Goal: Information Seeking & Learning: Learn about a topic

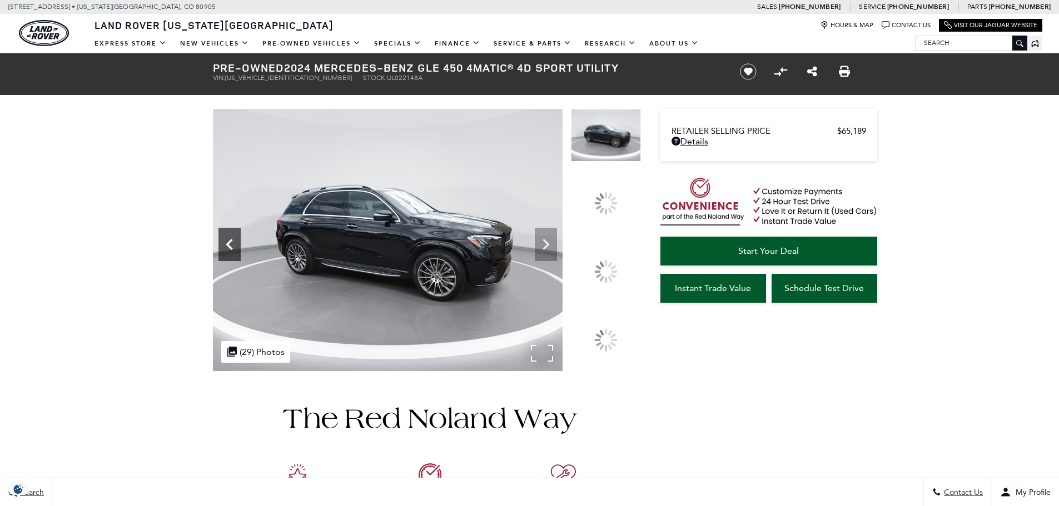
click at [226, 248] on icon "Previous" at bounding box center [229, 244] width 22 height 22
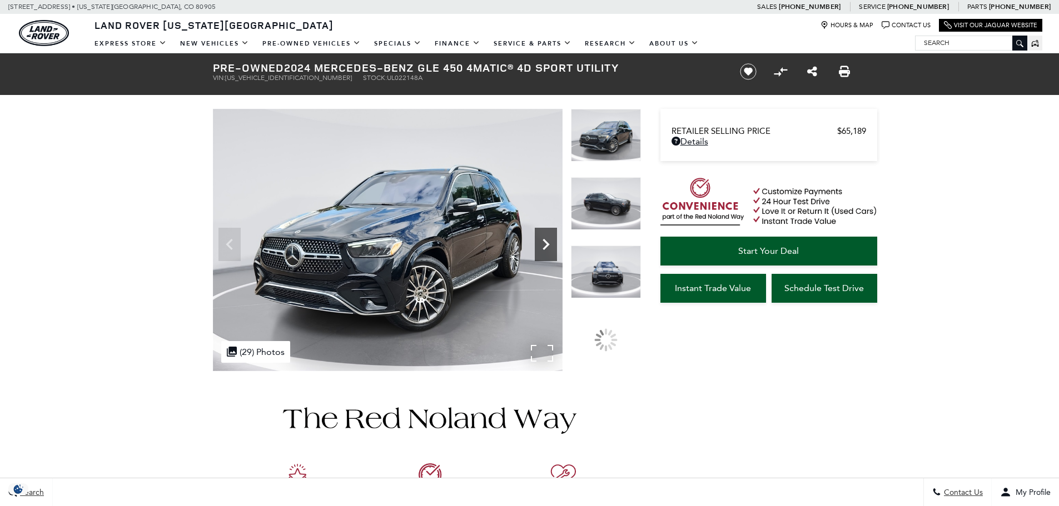
click at [546, 240] on icon "Next" at bounding box center [546, 244] width 22 height 22
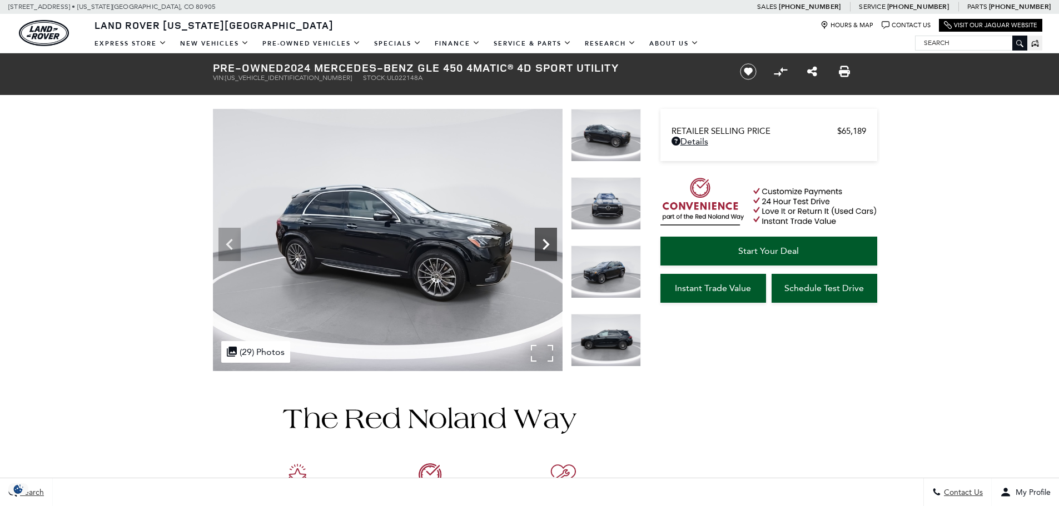
click at [546, 240] on icon "Next" at bounding box center [546, 244] width 22 height 22
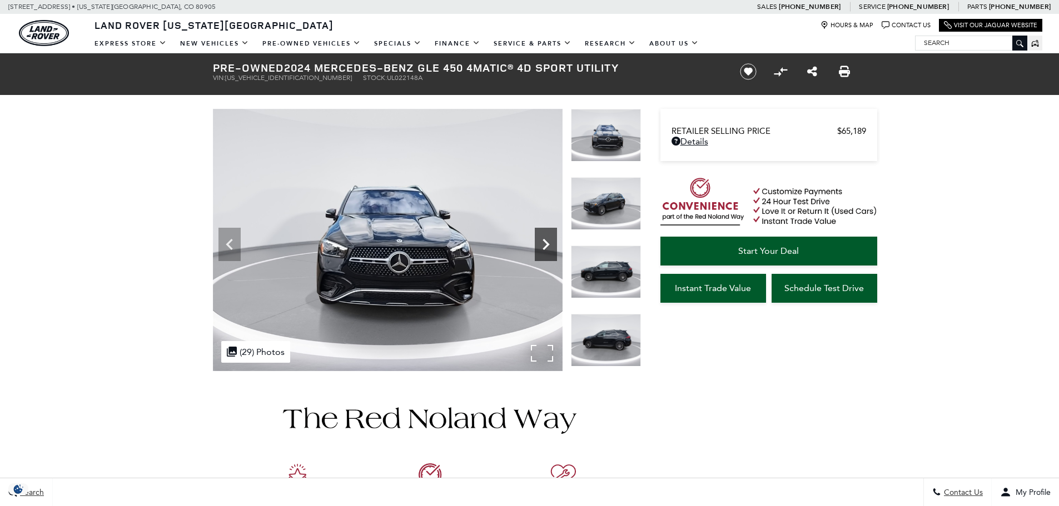
click at [546, 240] on icon "Next" at bounding box center [546, 244] width 22 height 22
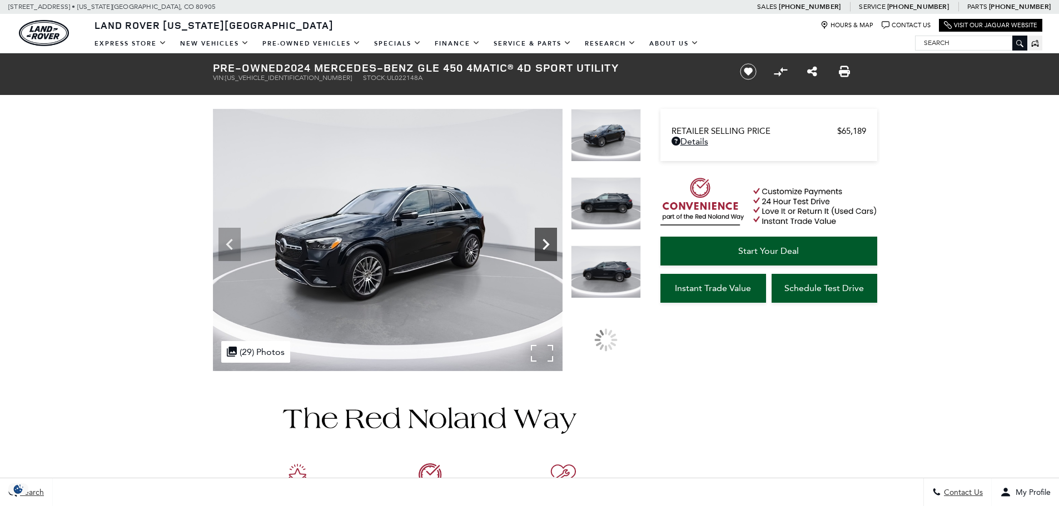
click at [546, 240] on icon "Next" at bounding box center [546, 244] width 22 height 22
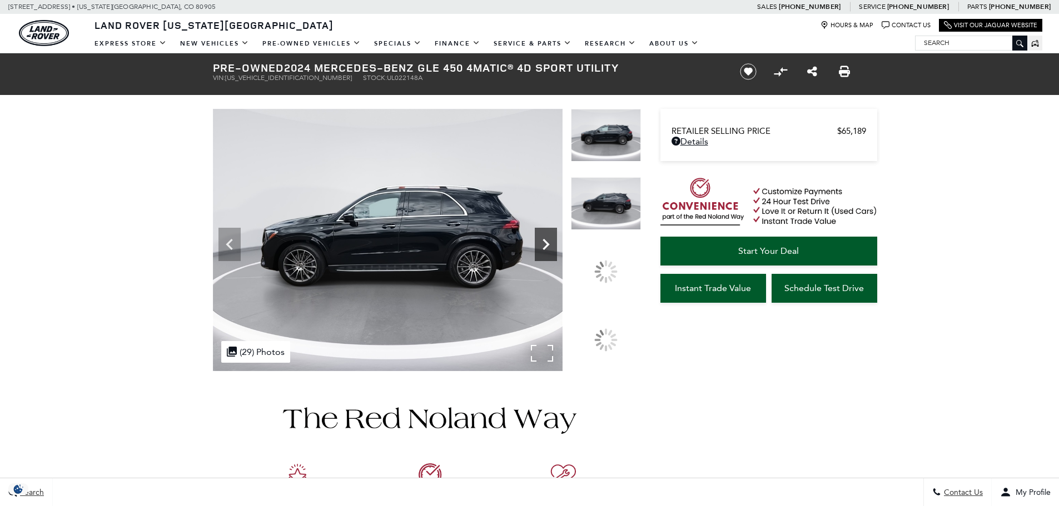
click at [546, 240] on icon "Next" at bounding box center [546, 244] width 22 height 22
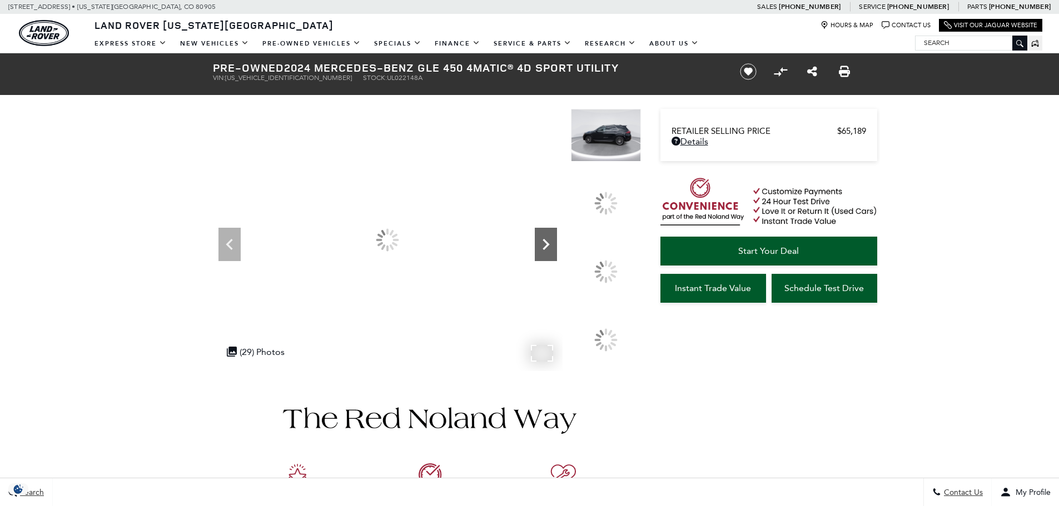
click at [546, 240] on icon "Next" at bounding box center [546, 244] width 22 height 22
click at [241, 240] on div at bounding box center [388, 240] width 350 height 262
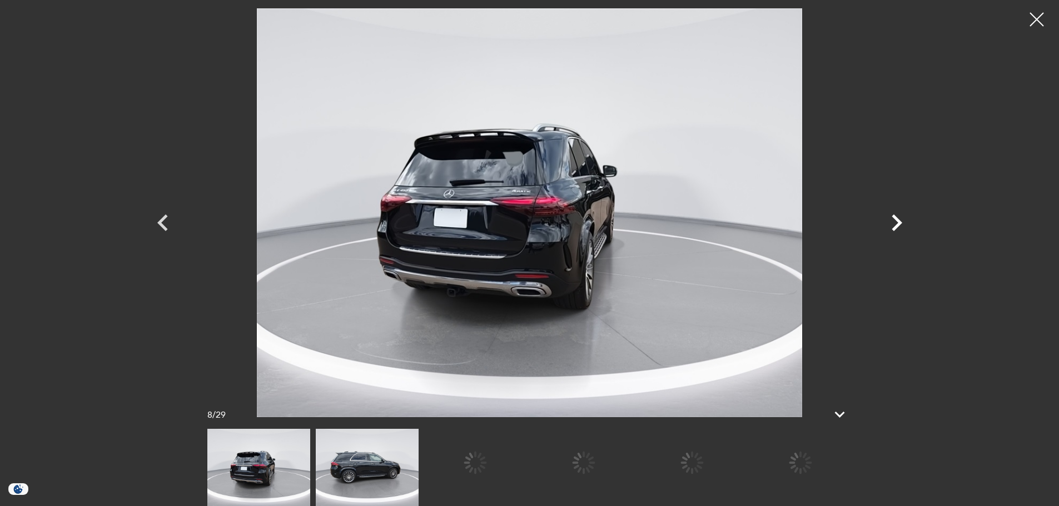
click at [903, 204] on div "Next" at bounding box center [896, 226] width 33 height 50
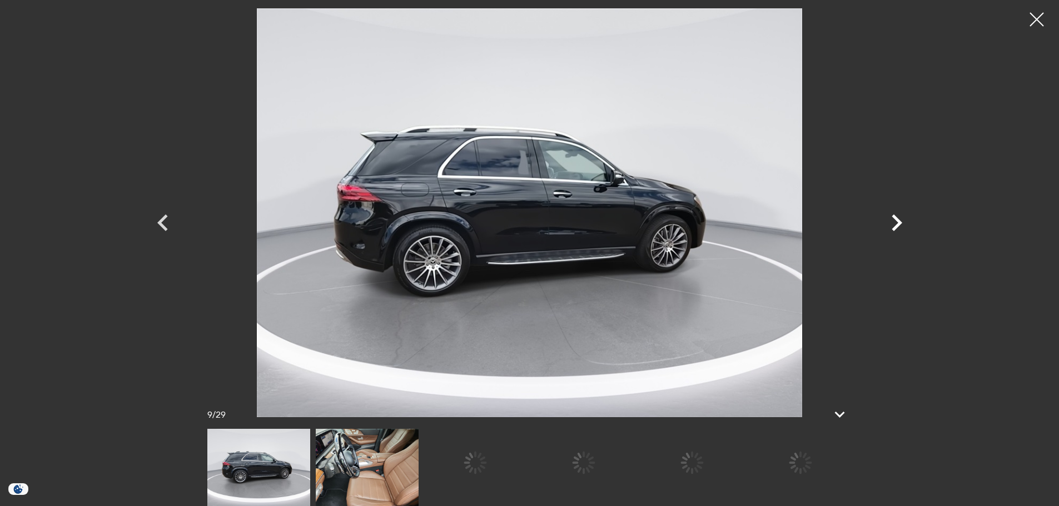
click at [894, 218] on icon "Next" at bounding box center [897, 223] width 11 height 17
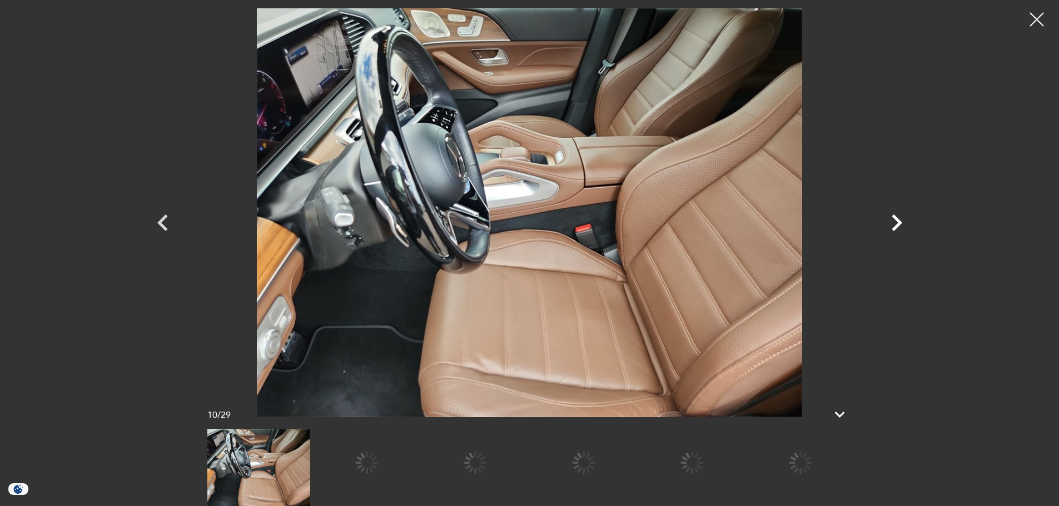
click at [885, 228] on icon "Next" at bounding box center [896, 222] width 33 height 33
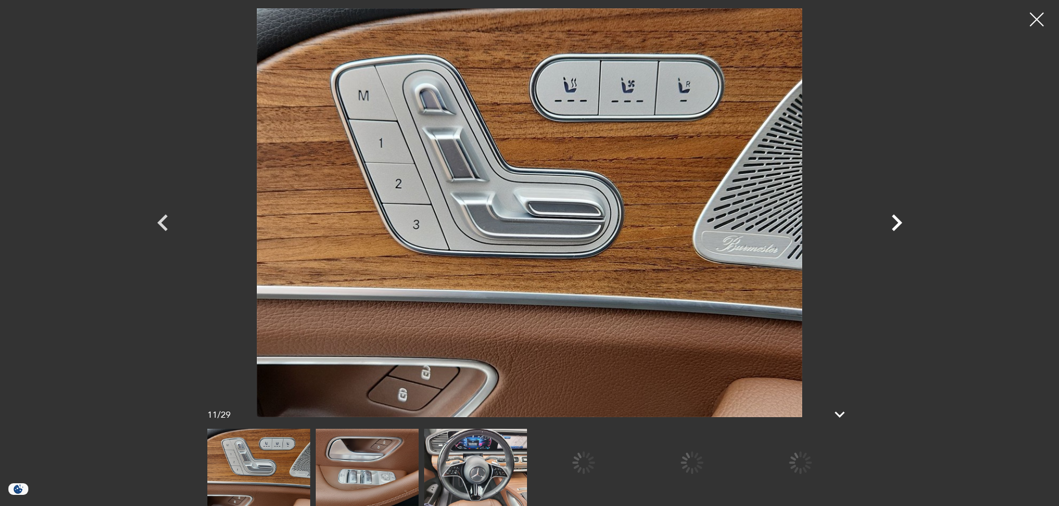
click at [889, 221] on icon "Next" at bounding box center [896, 222] width 33 height 33
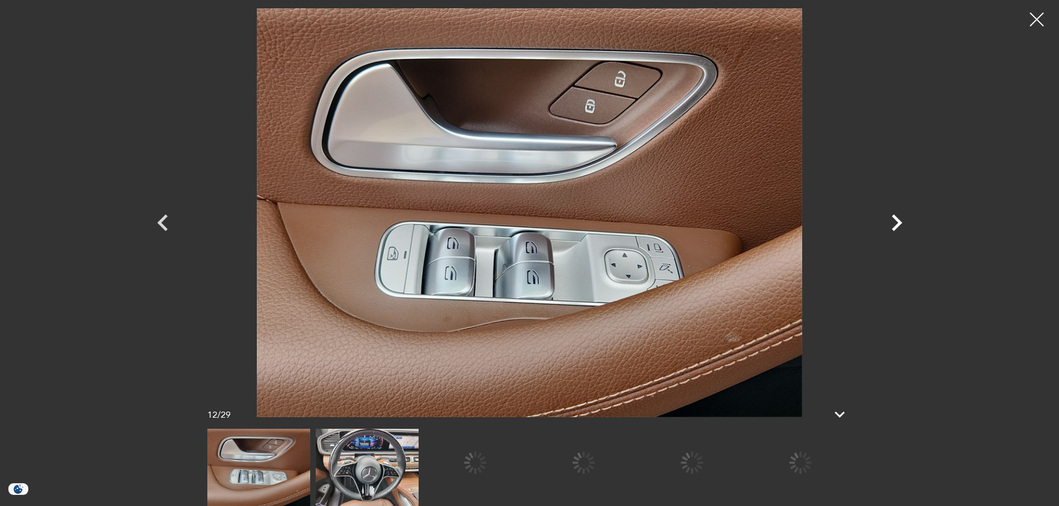
click at [889, 221] on icon "Next" at bounding box center [896, 222] width 33 height 33
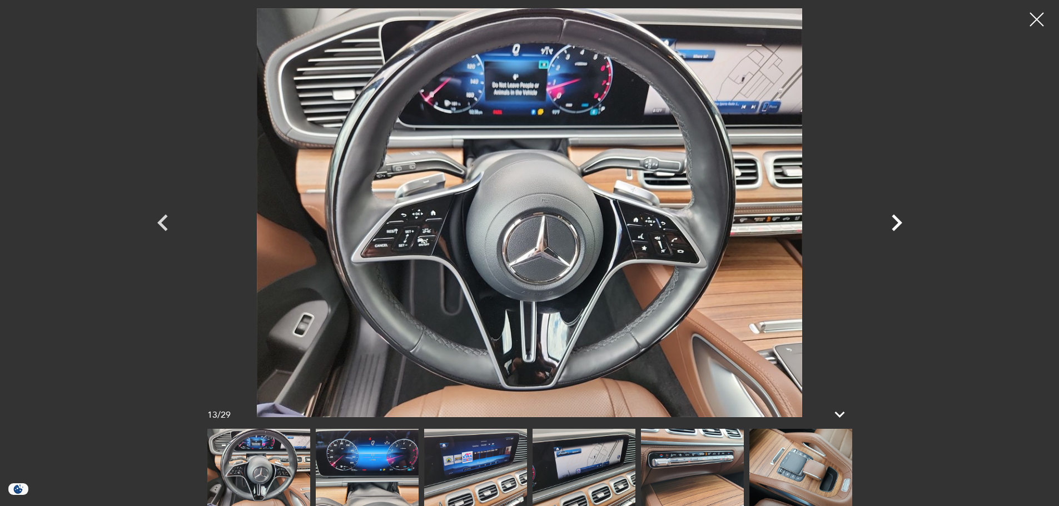
click at [889, 221] on icon "Next" at bounding box center [896, 222] width 33 height 33
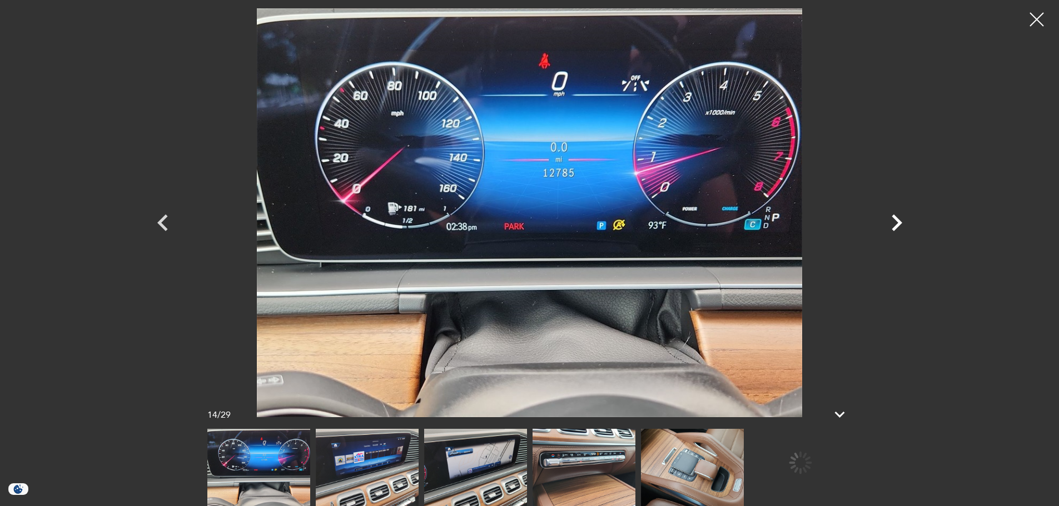
click at [889, 221] on icon "Next" at bounding box center [896, 222] width 33 height 33
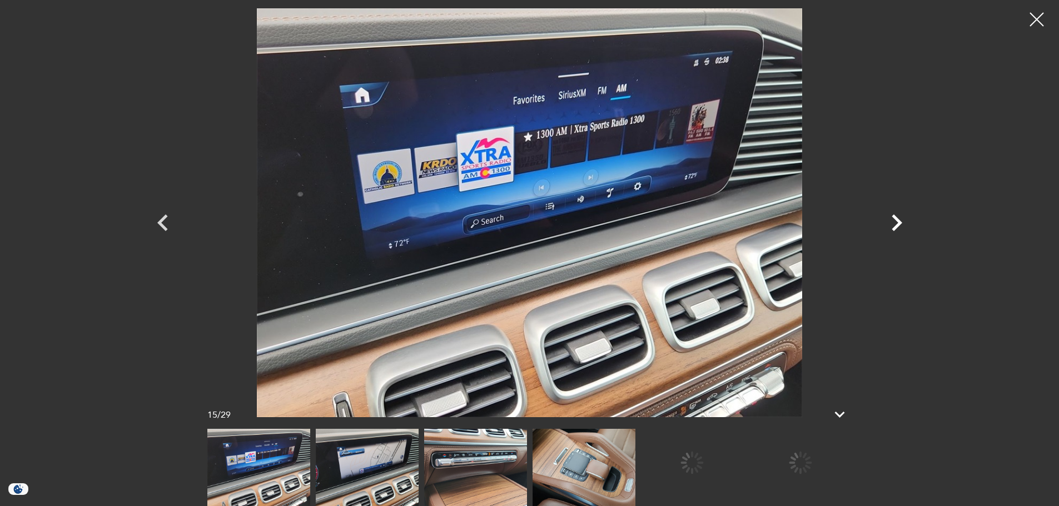
click at [889, 221] on icon "Next" at bounding box center [896, 222] width 33 height 33
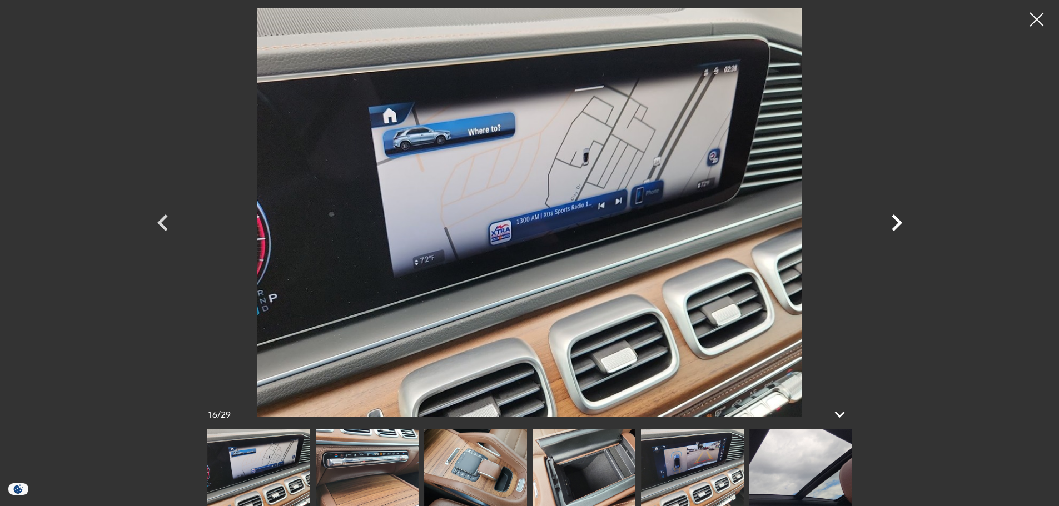
click at [893, 217] on icon "Next" at bounding box center [897, 223] width 11 height 17
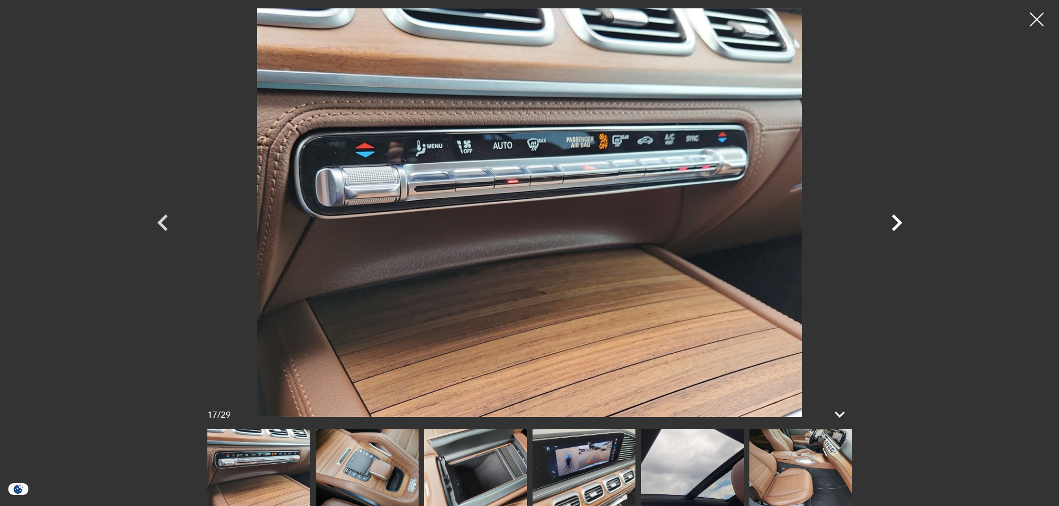
click at [893, 220] on icon "Next" at bounding box center [896, 222] width 33 height 33
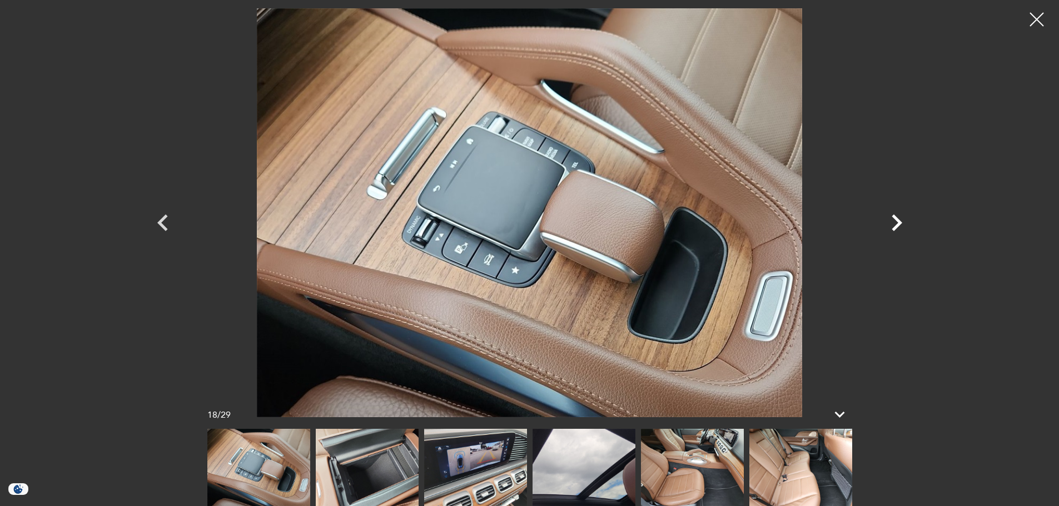
click at [893, 220] on icon "Next" at bounding box center [896, 222] width 33 height 33
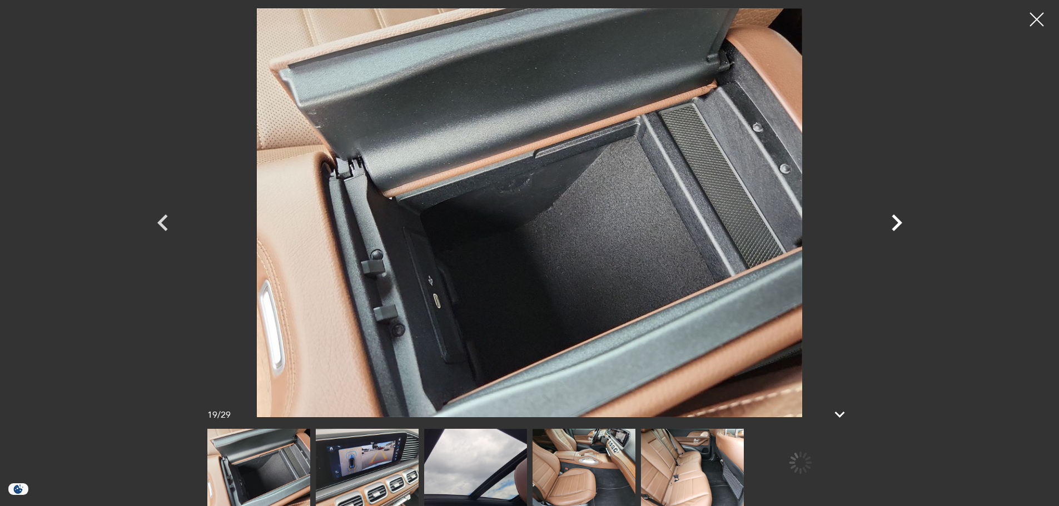
click at [893, 220] on icon "Next" at bounding box center [896, 222] width 33 height 33
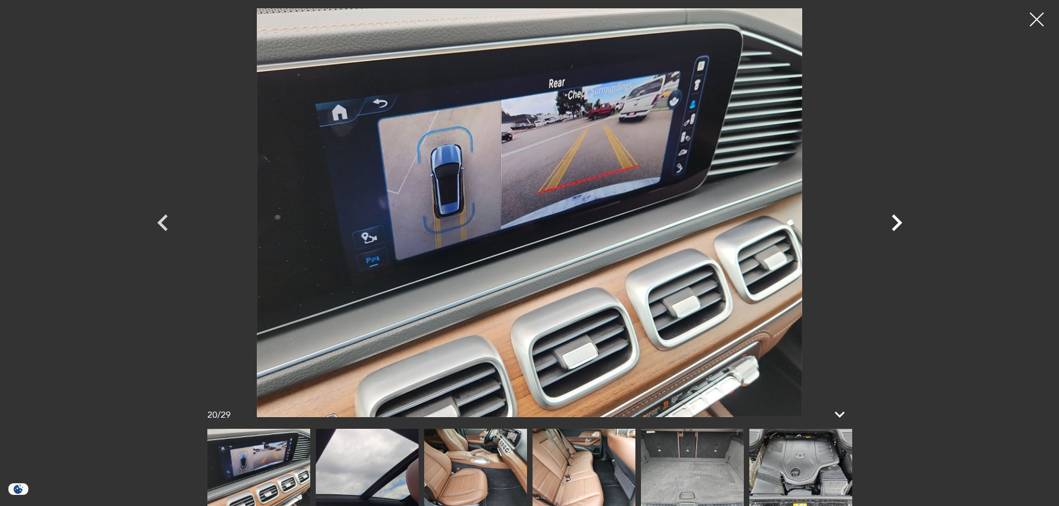
click at [893, 220] on icon "Next" at bounding box center [896, 222] width 33 height 33
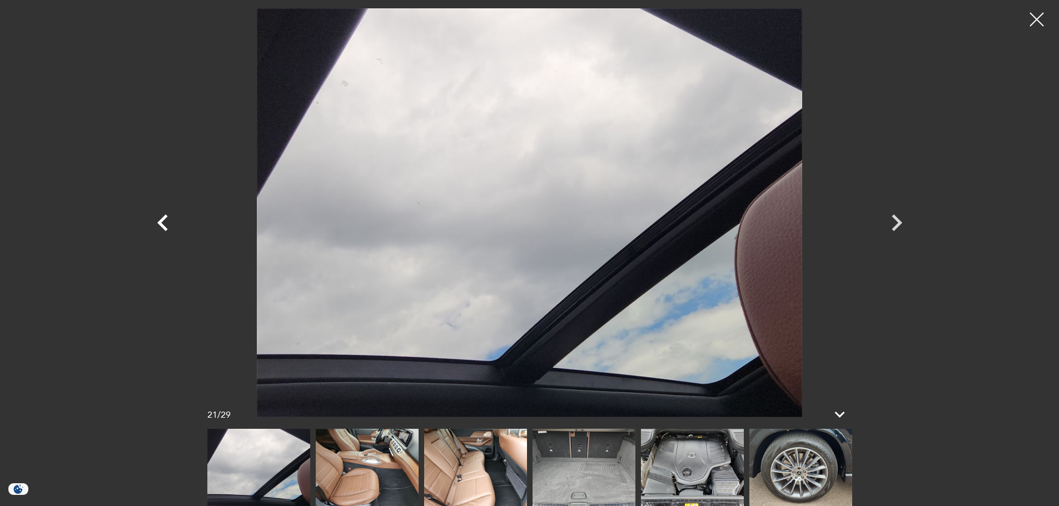
click at [155, 225] on icon "Previous" at bounding box center [162, 222] width 33 height 33
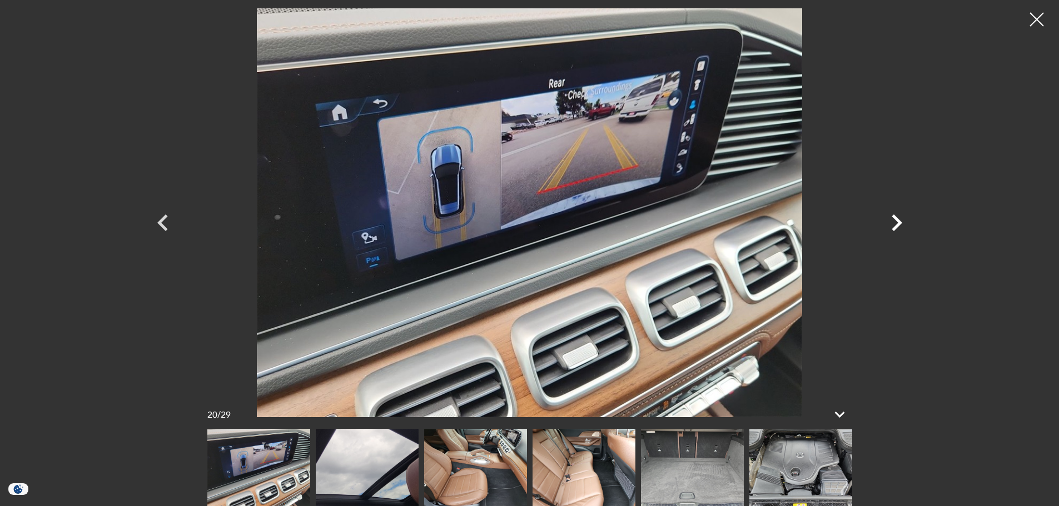
click at [890, 217] on icon "Next" at bounding box center [896, 222] width 33 height 33
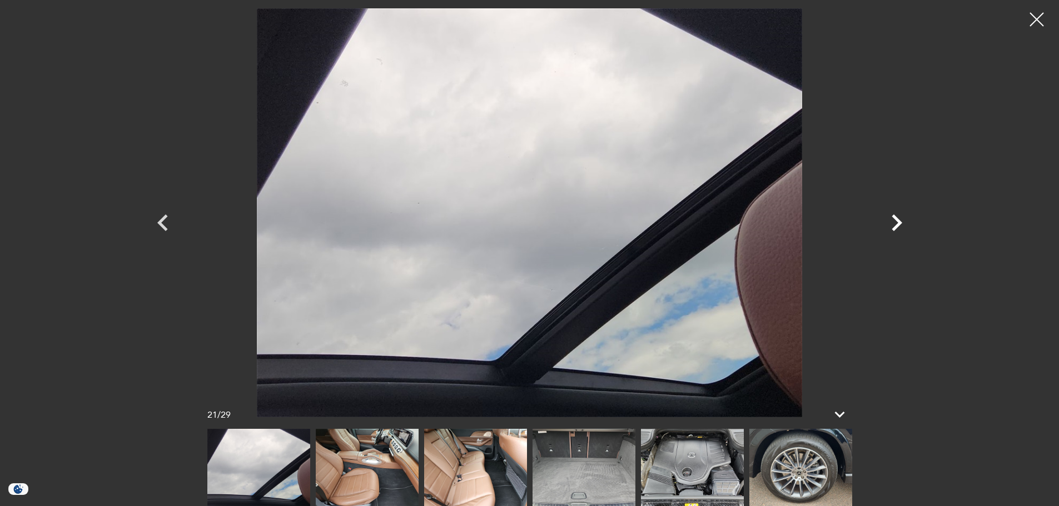
click at [890, 217] on icon "Next" at bounding box center [896, 222] width 33 height 33
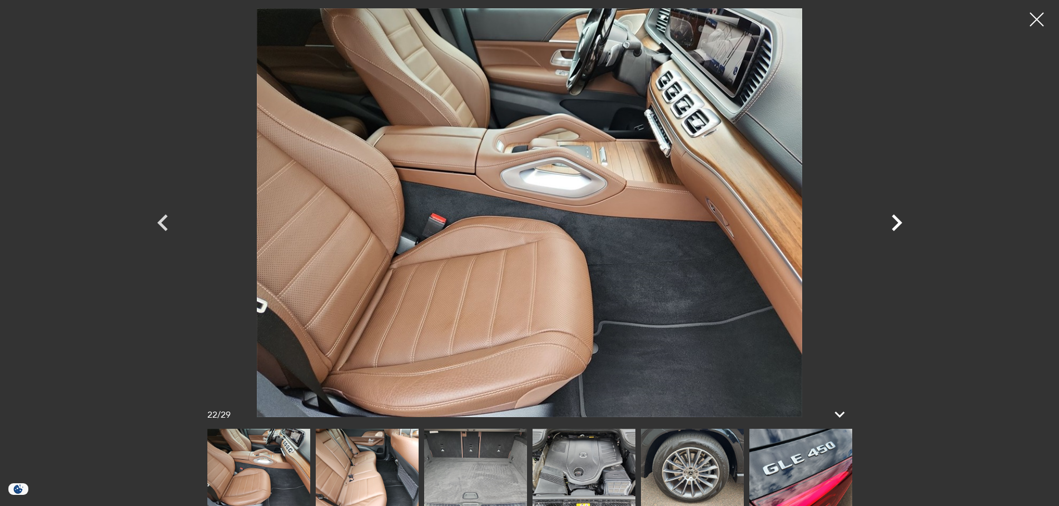
click at [896, 218] on icon "Next" at bounding box center [897, 223] width 11 height 17
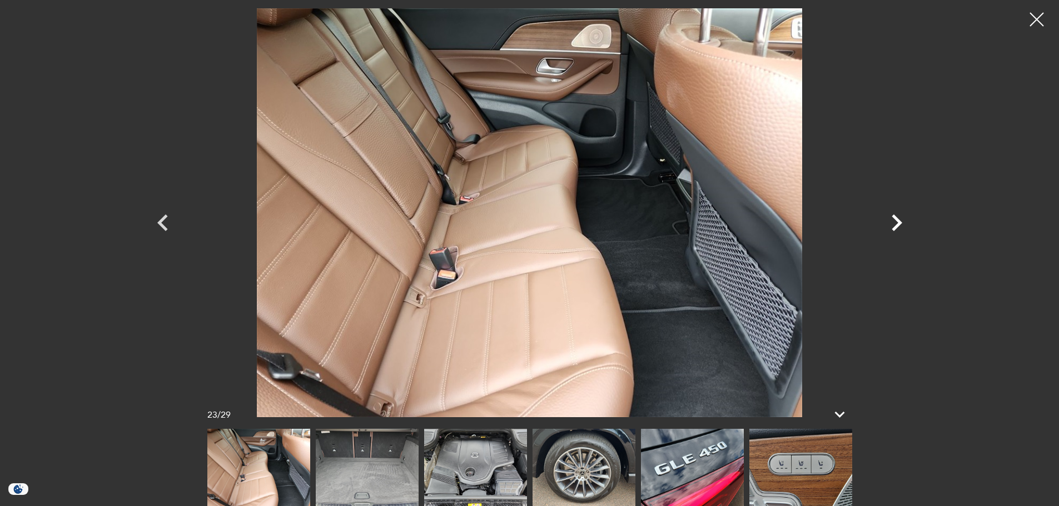
click at [901, 221] on icon "Next" at bounding box center [896, 222] width 33 height 33
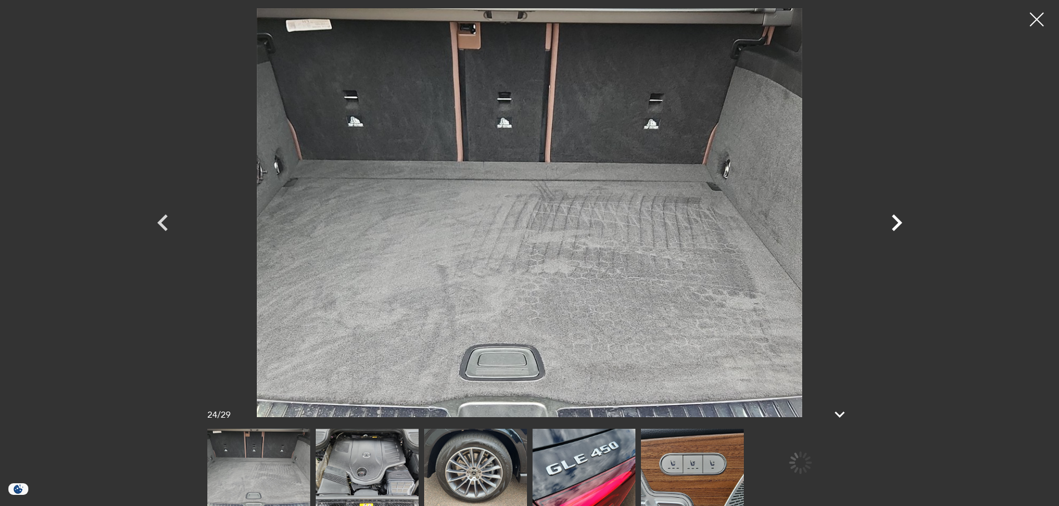
click at [901, 221] on icon "Next" at bounding box center [896, 222] width 33 height 33
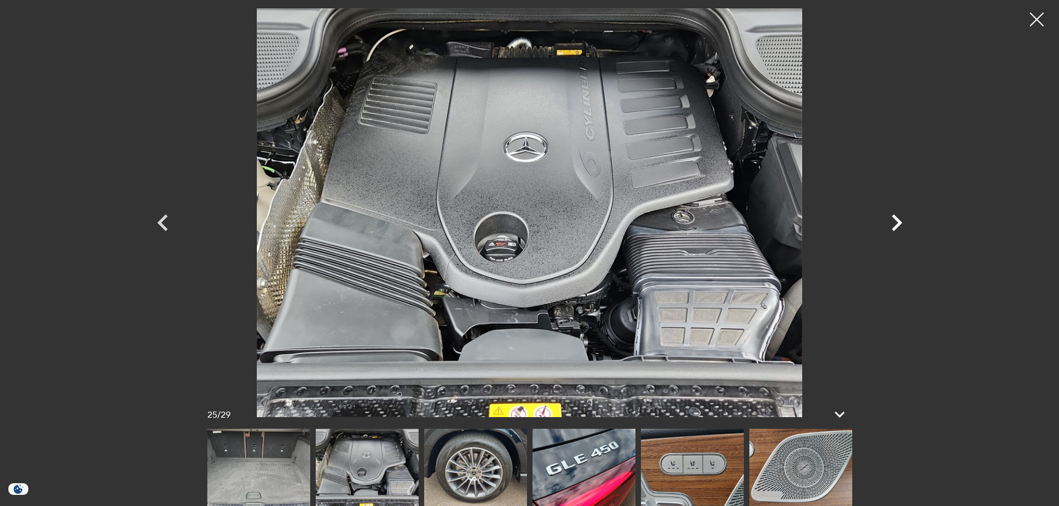
click at [901, 221] on icon "Next" at bounding box center [896, 222] width 33 height 33
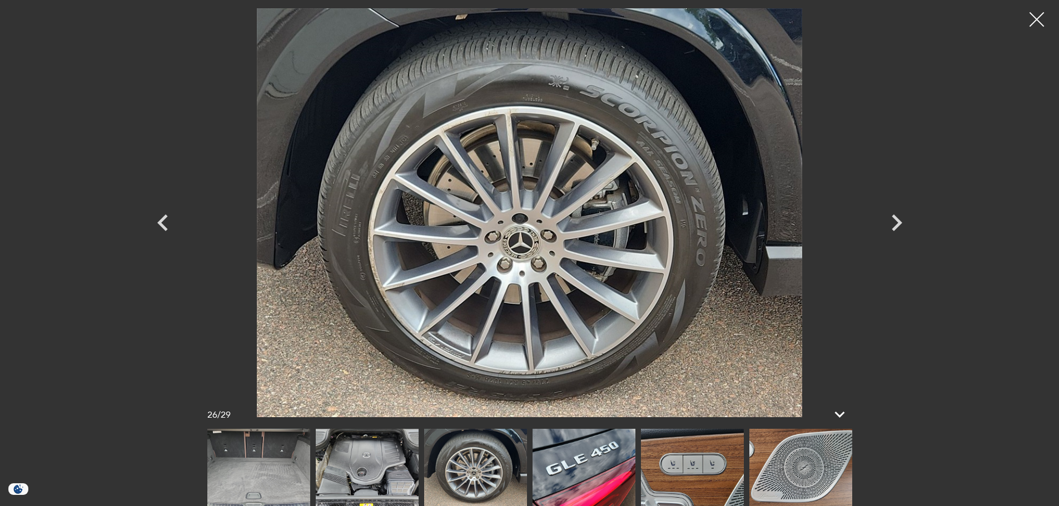
click at [1041, 12] on div at bounding box center [1036, 19] width 29 height 29
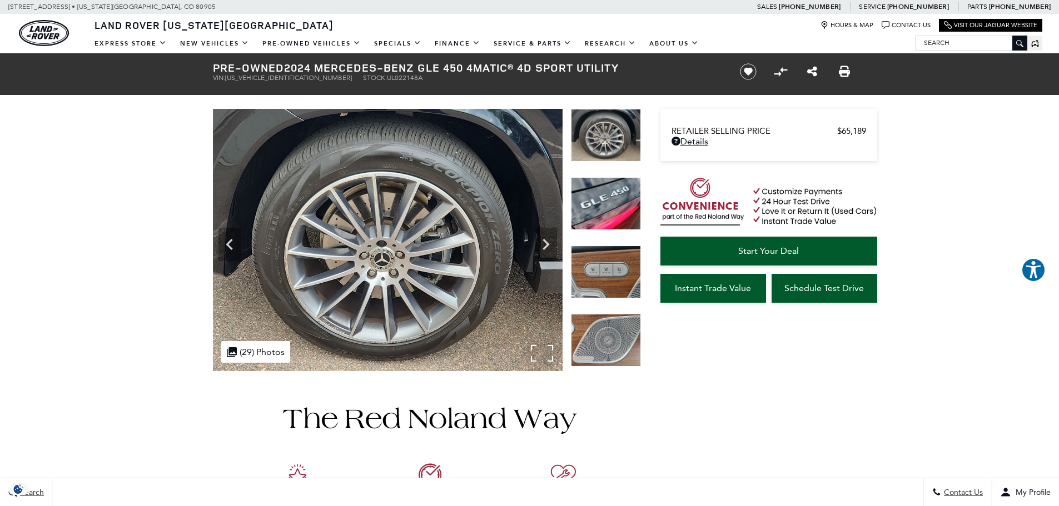
click at [425, 265] on img at bounding box center [388, 240] width 350 height 262
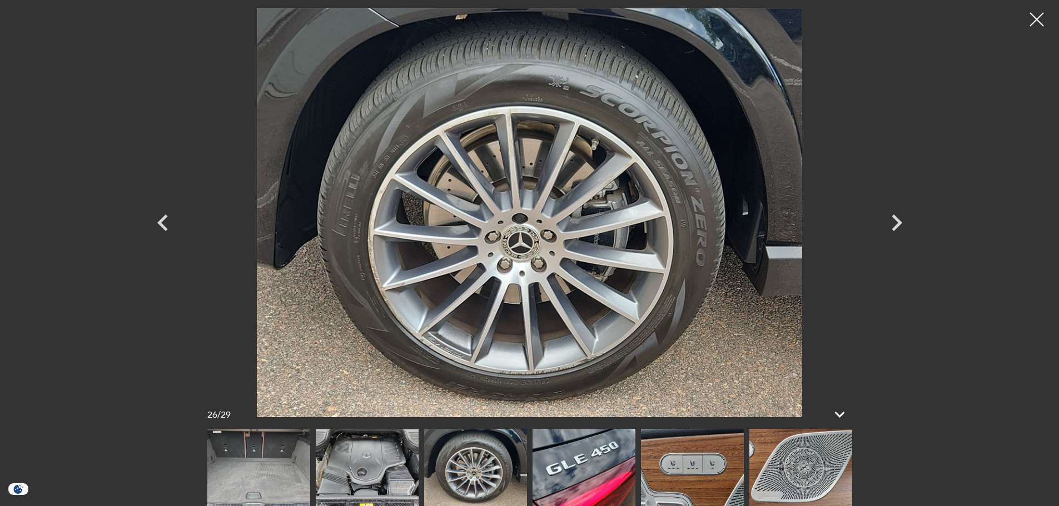
click at [1031, 13] on div at bounding box center [1037, 20] width 28 height 28
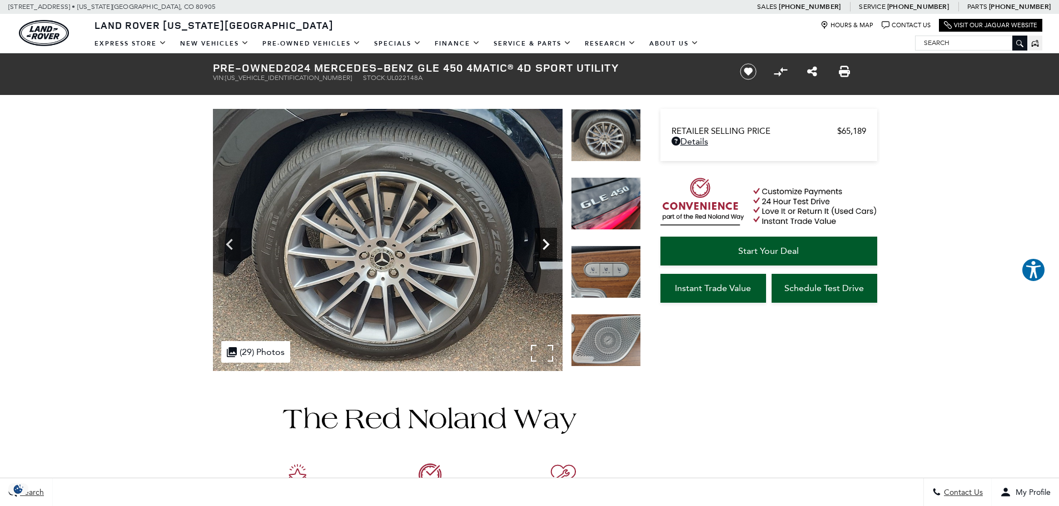
click at [549, 246] on icon "Next" at bounding box center [546, 244] width 22 height 22
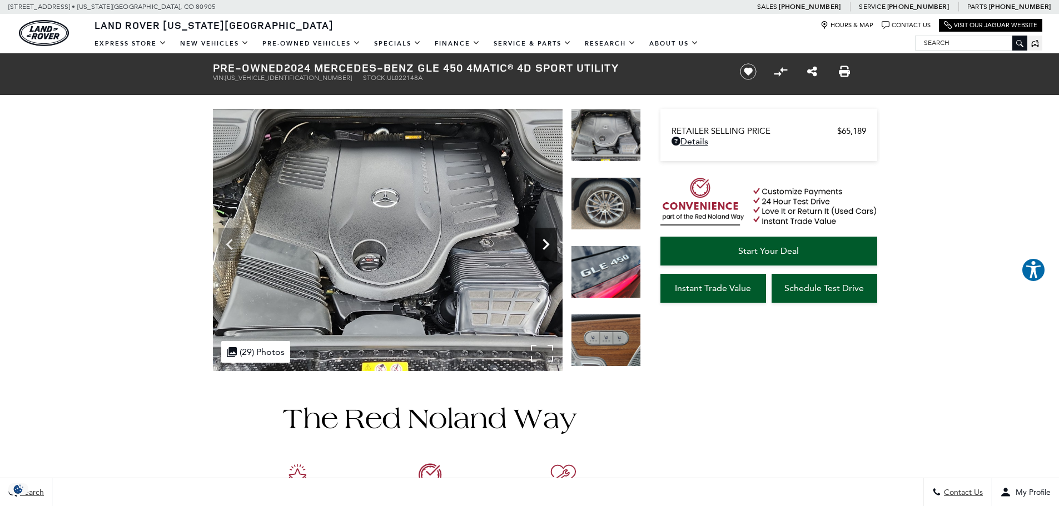
click at [549, 246] on icon "Next" at bounding box center [546, 244] width 22 height 22
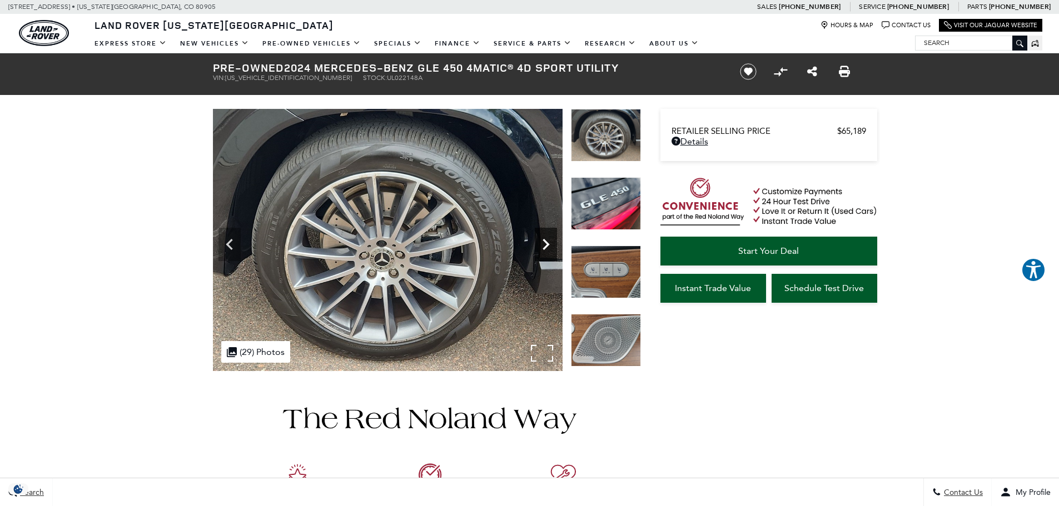
click at [549, 246] on icon "Next" at bounding box center [546, 244] width 22 height 22
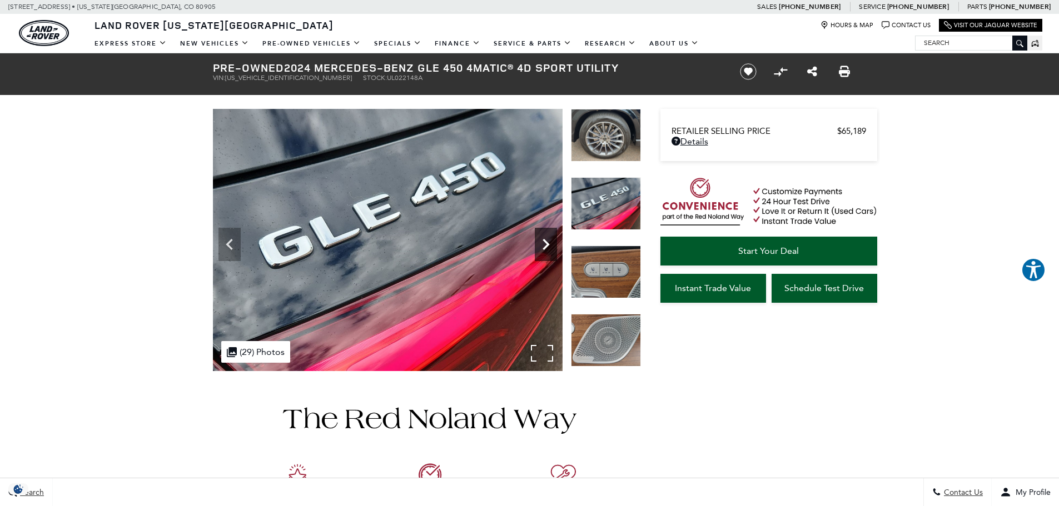
click at [541, 241] on icon "Next" at bounding box center [546, 244] width 22 height 22
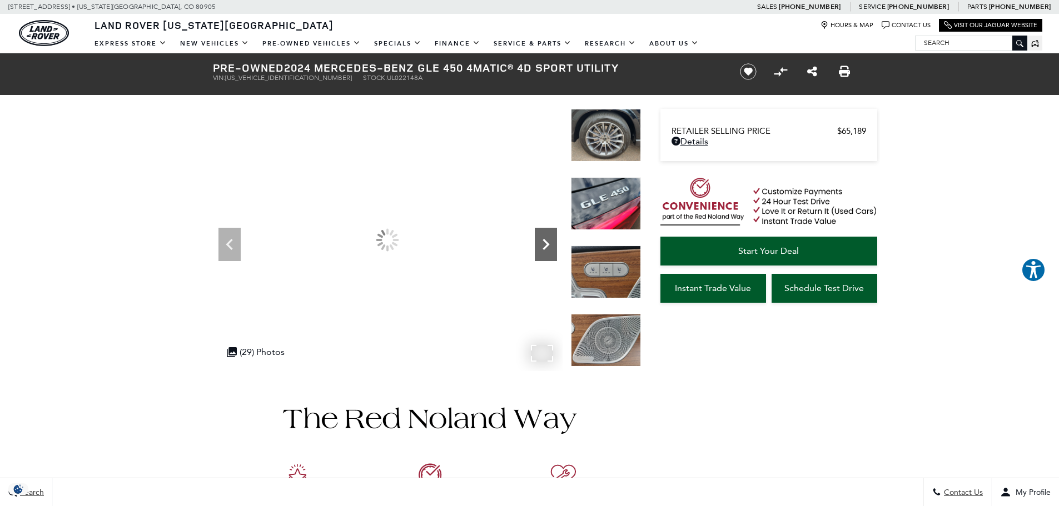
click at [541, 241] on icon "Next" at bounding box center [546, 244] width 22 height 22
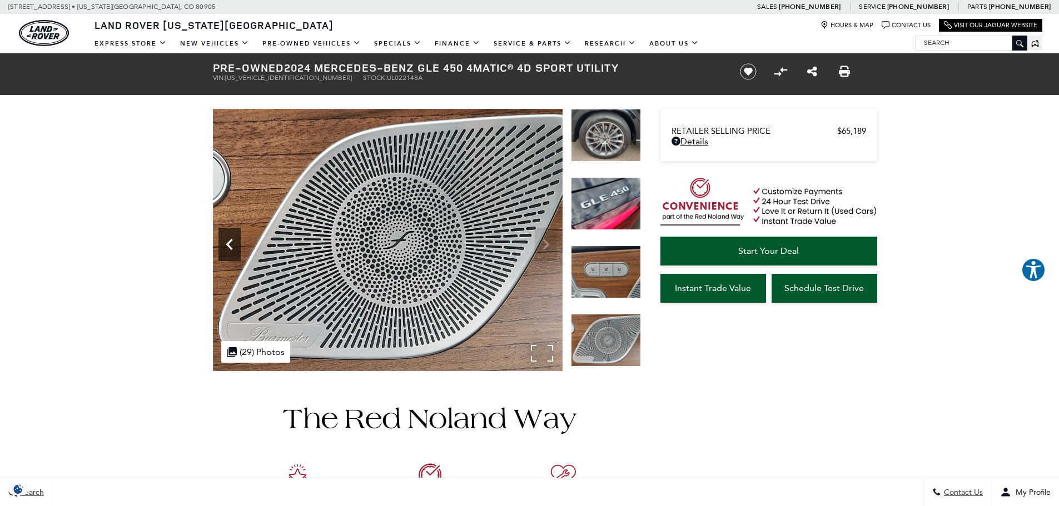
click at [235, 240] on icon "Previous" at bounding box center [229, 244] width 22 height 22
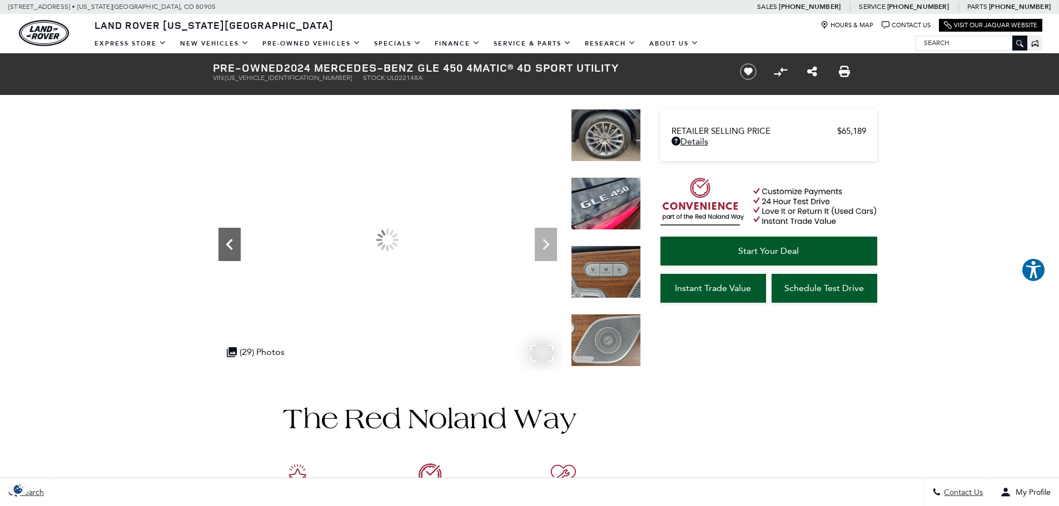
click at [235, 240] on icon "Previous" at bounding box center [229, 244] width 22 height 22
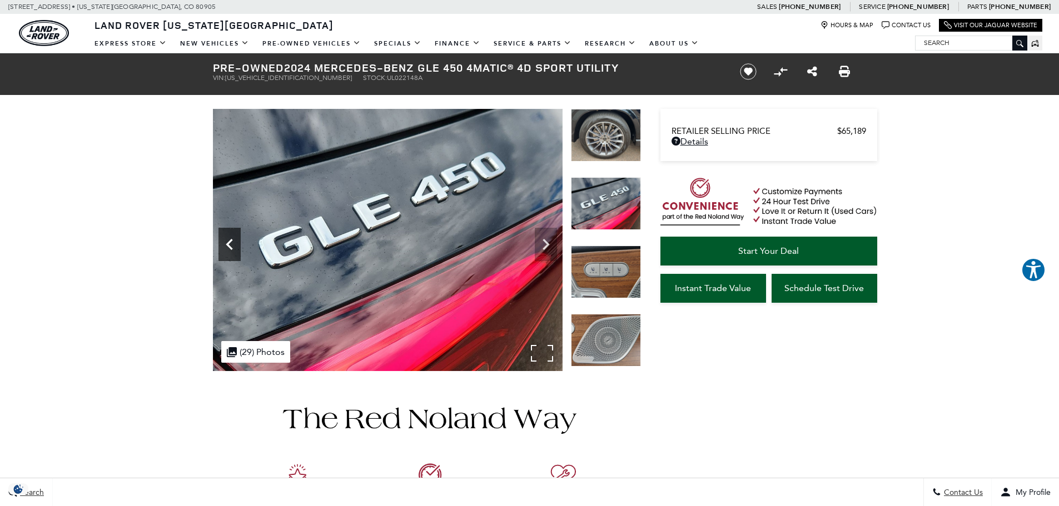
click at [235, 240] on icon "Previous" at bounding box center [229, 244] width 22 height 22
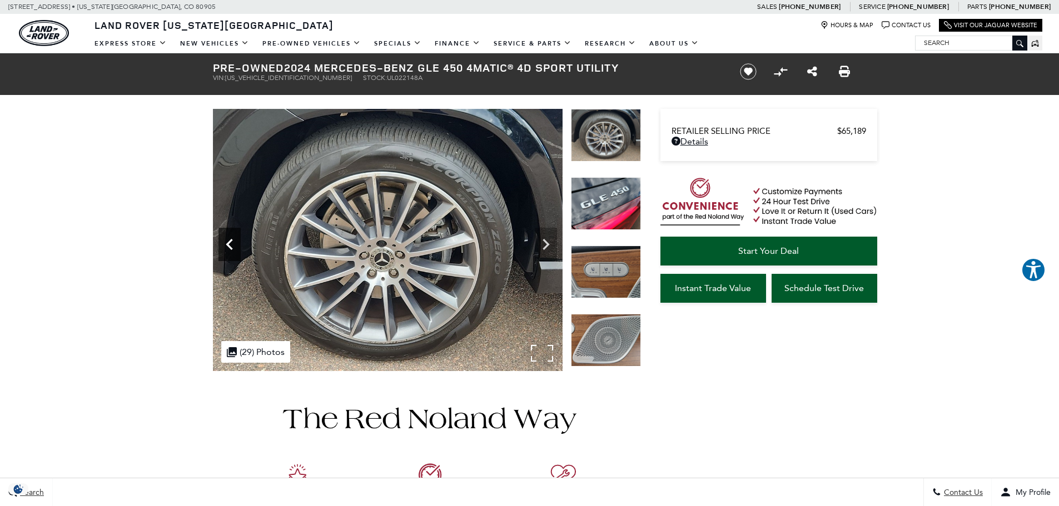
click at [235, 240] on icon "Previous" at bounding box center [229, 244] width 22 height 22
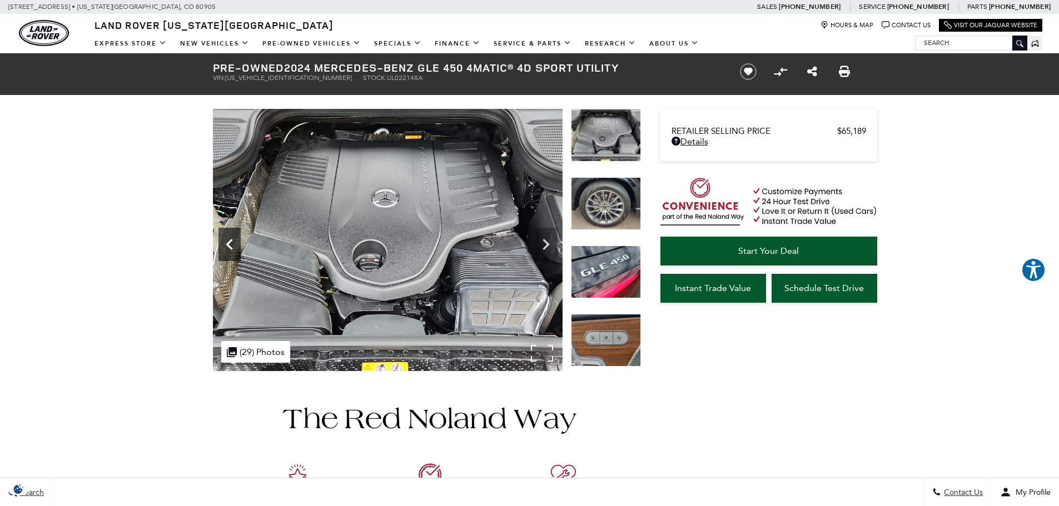
click at [235, 240] on icon "Previous" at bounding box center [229, 244] width 22 height 22
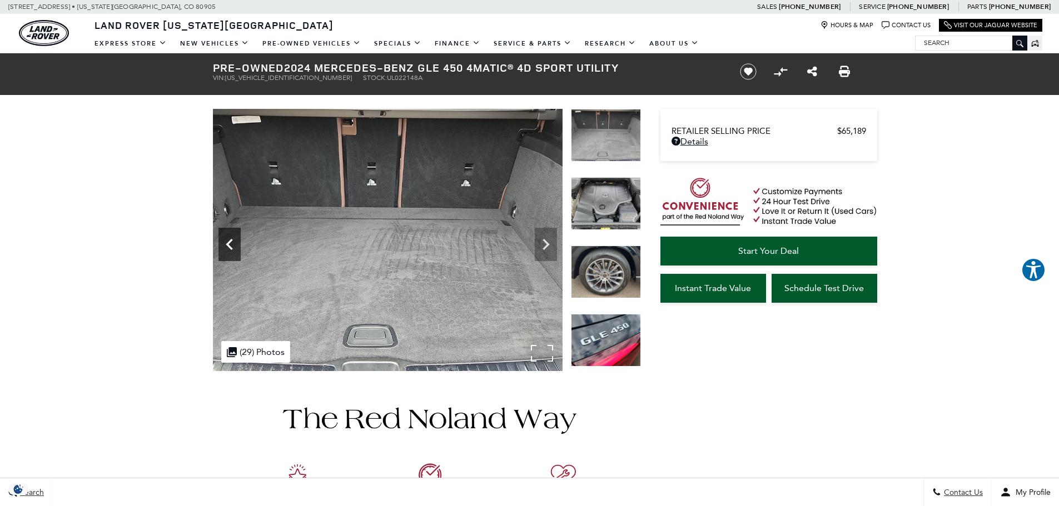
click at [236, 240] on icon "Previous" at bounding box center [229, 244] width 22 height 22
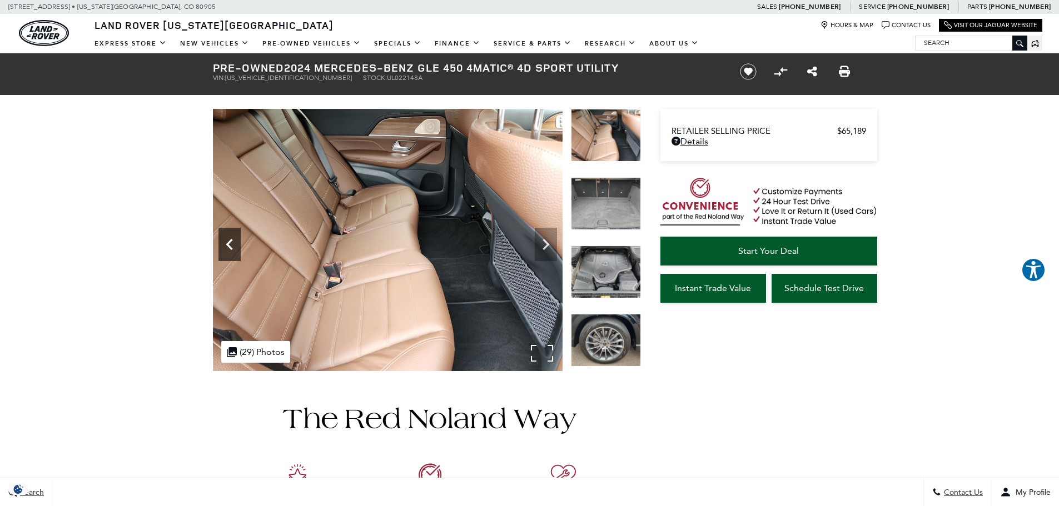
click at [236, 233] on icon "Previous" at bounding box center [229, 244] width 22 height 22
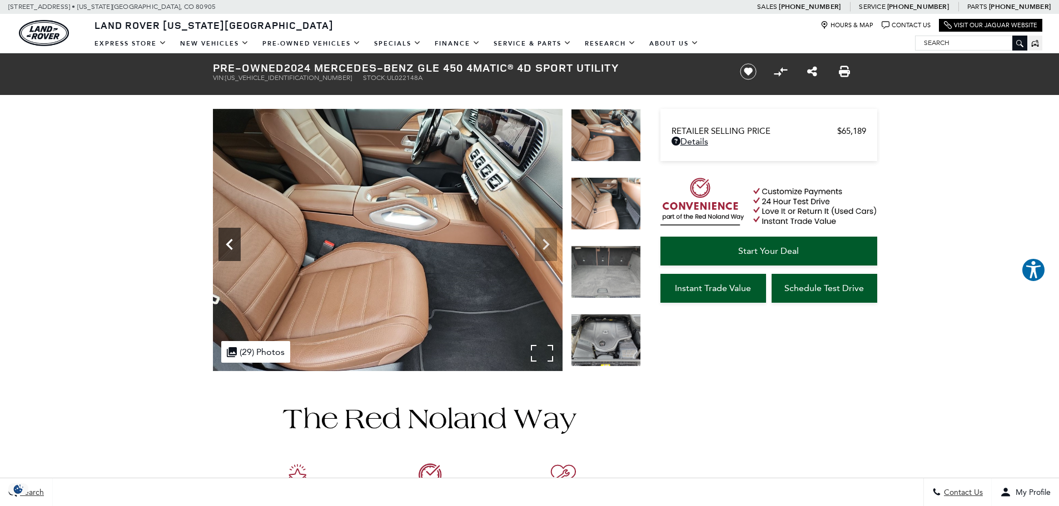
click at [236, 233] on icon "Previous" at bounding box center [229, 244] width 22 height 22
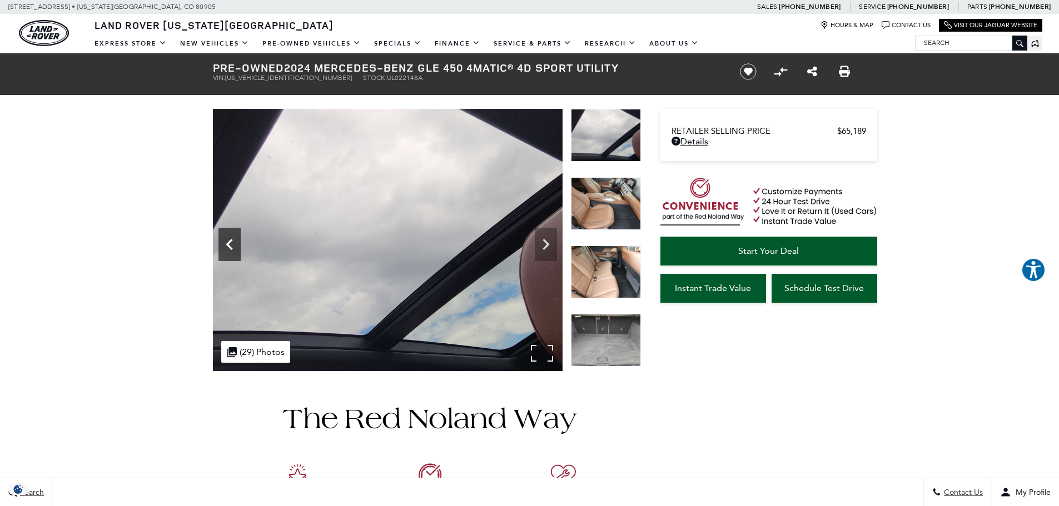
click at [236, 235] on icon "Previous" at bounding box center [229, 244] width 22 height 22
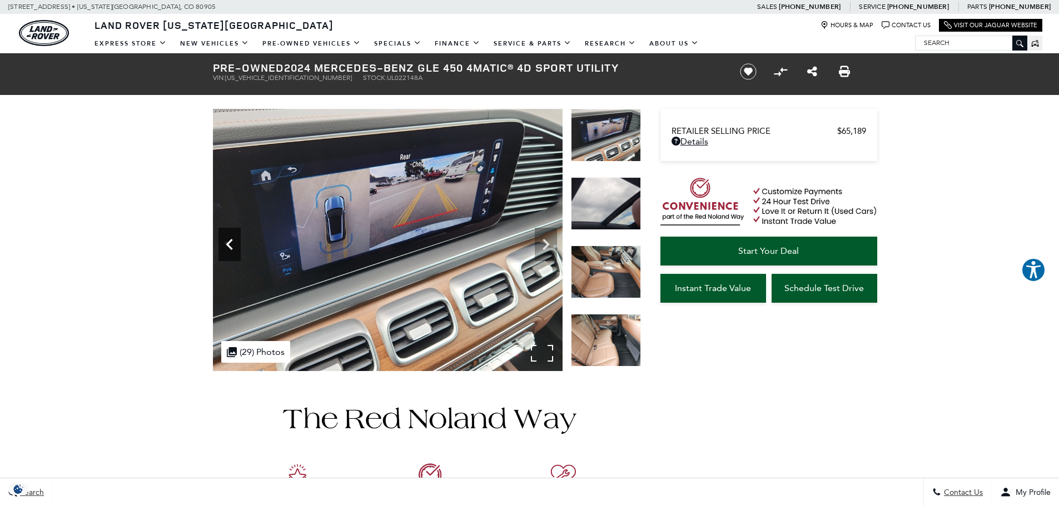
click at [227, 247] on icon "Previous" at bounding box center [229, 244] width 22 height 22
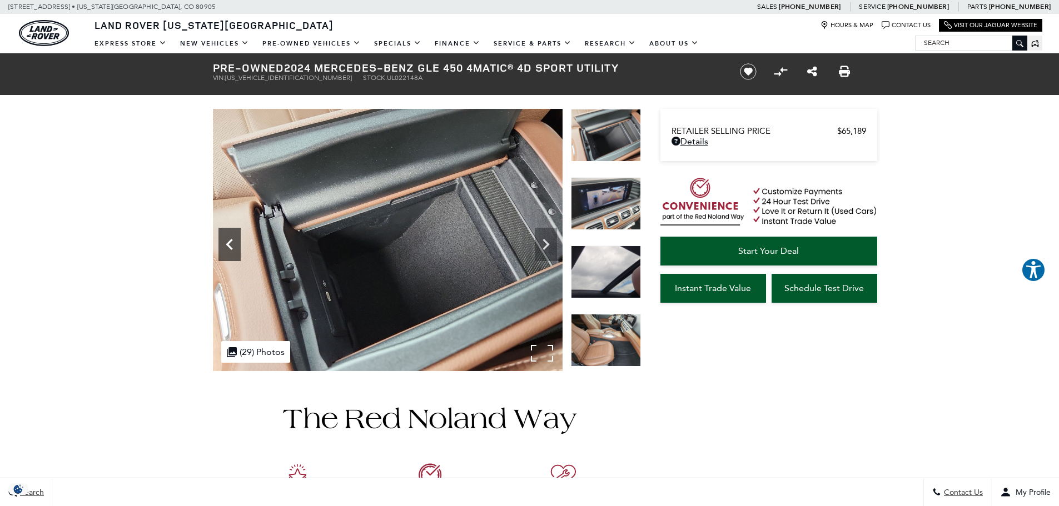
click at [227, 247] on icon "Previous" at bounding box center [229, 244] width 22 height 22
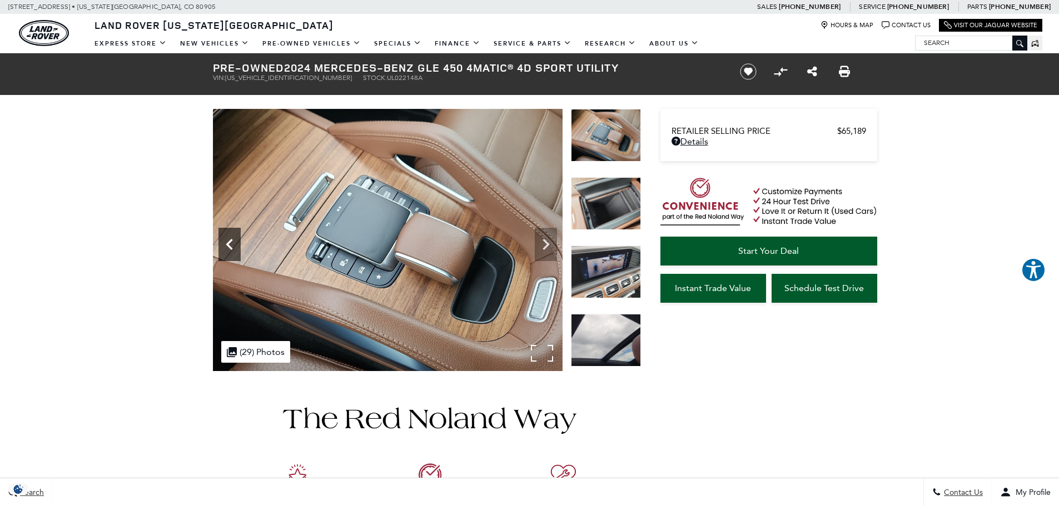
click at [227, 247] on icon "Previous" at bounding box center [229, 244] width 22 height 22
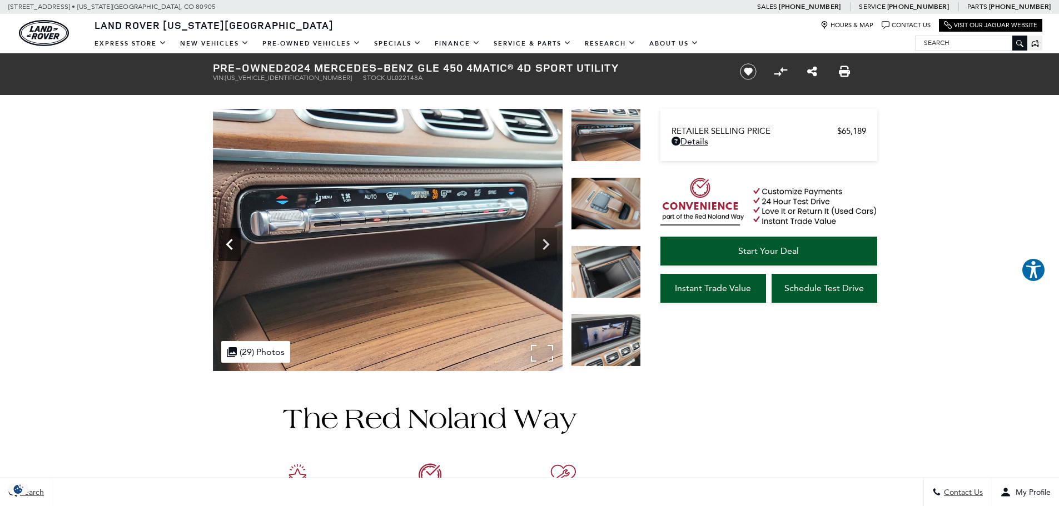
click at [236, 244] on icon "Previous" at bounding box center [229, 244] width 22 height 22
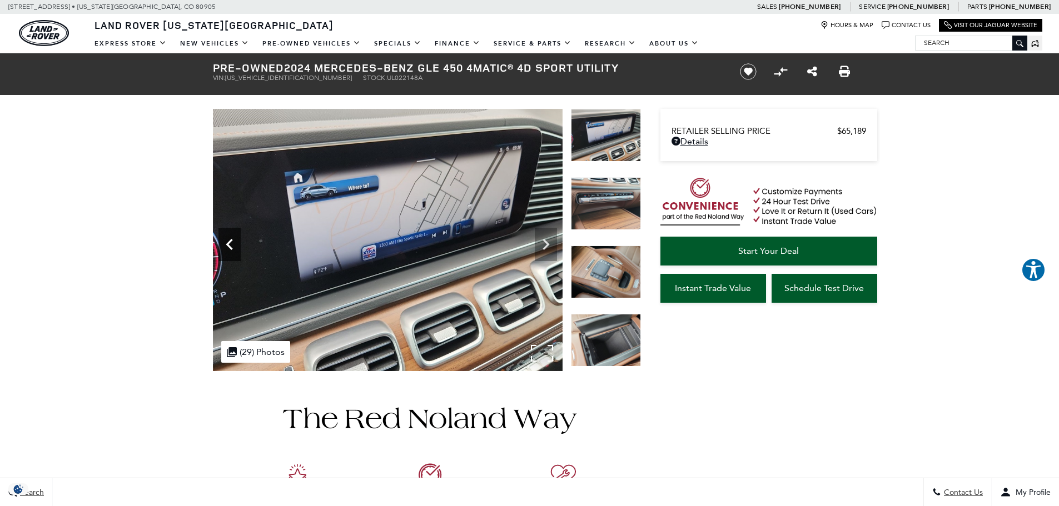
click at [236, 244] on icon "Previous" at bounding box center [229, 244] width 22 height 22
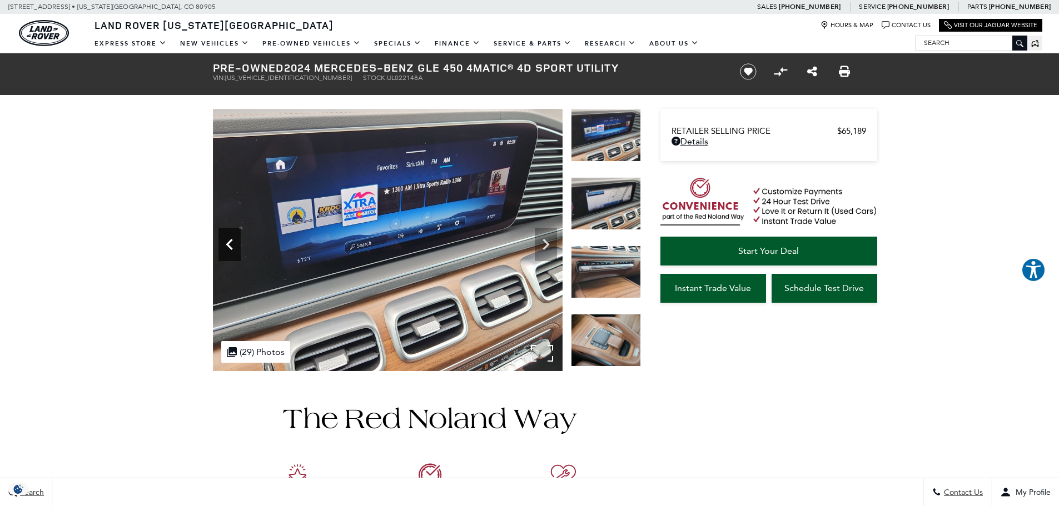
click at [236, 244] on icon "Previous" at bounding box center [229, 244] width 22 height 22
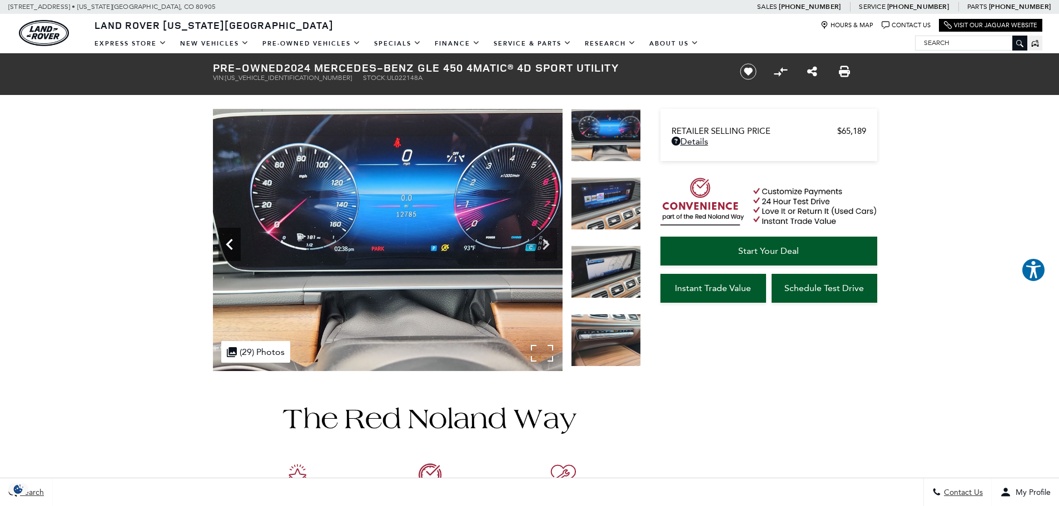
click at [233, 246] on icon "Previous" at bounding box center [229, 244] width 22 height 22
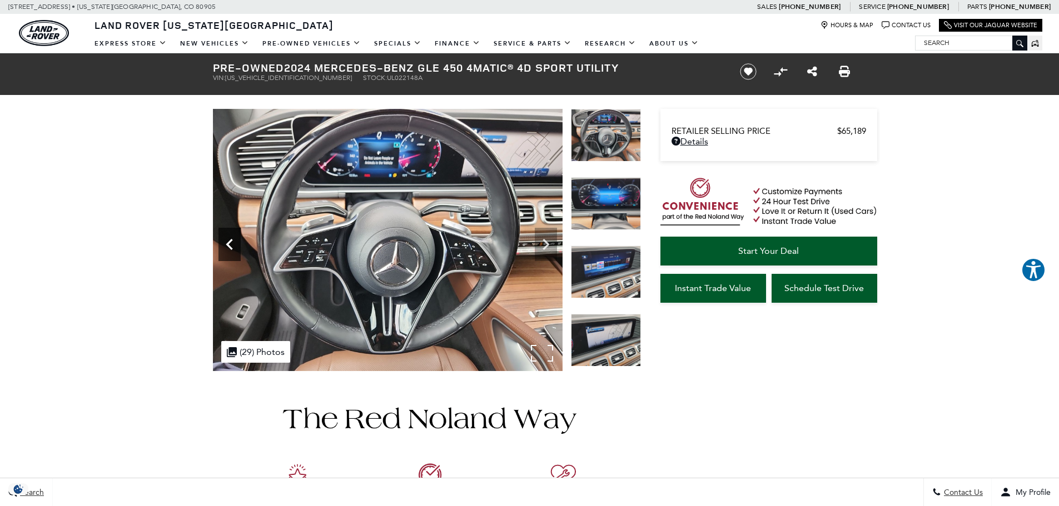
click at [232, 246] on icon "Previous" at bounding box center [229, 244] width 22 height 22
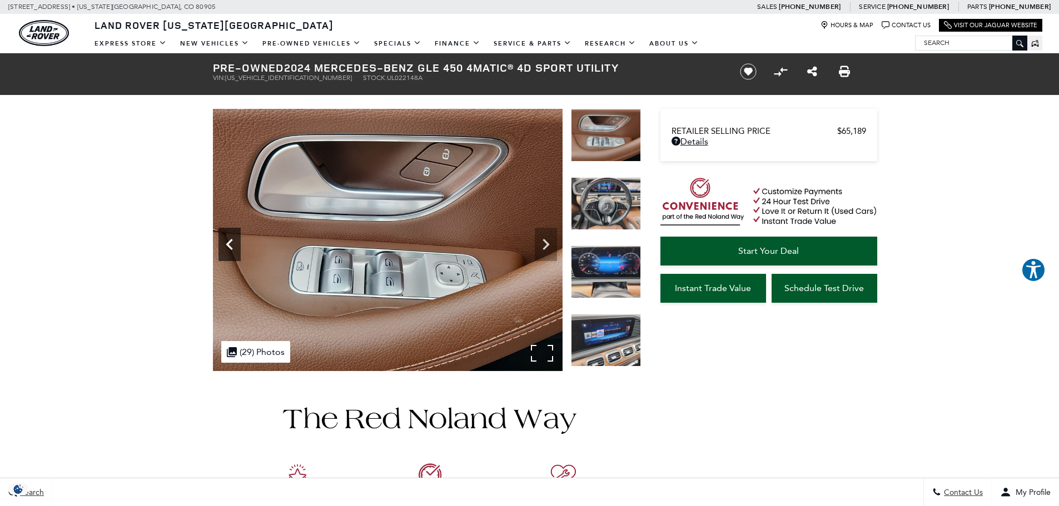
click at [232, 246] on icon "Previous" at bounding box center [229, 244] width 22 height 22
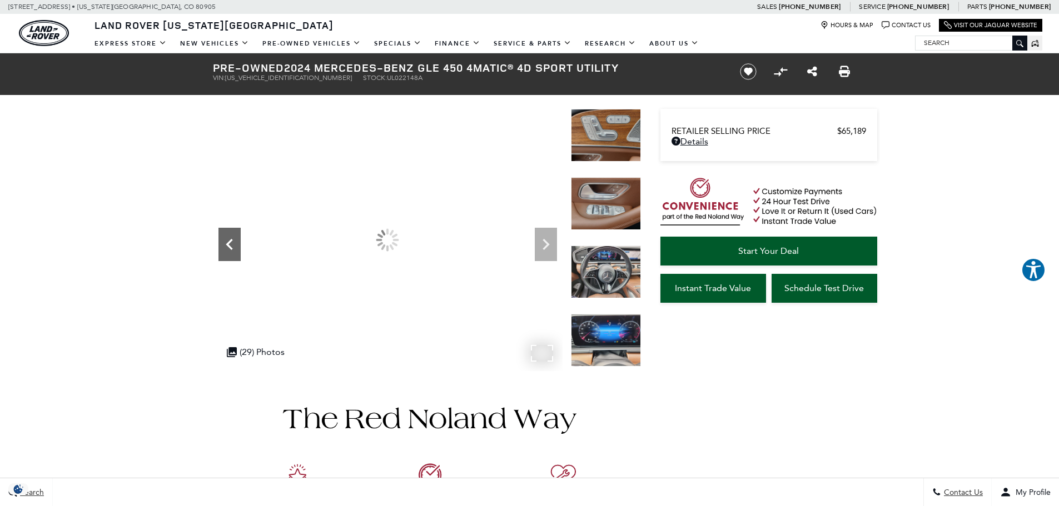
click at [232, 246] on icon "Previous" at bounding box center [229, 244] width 22 height 22
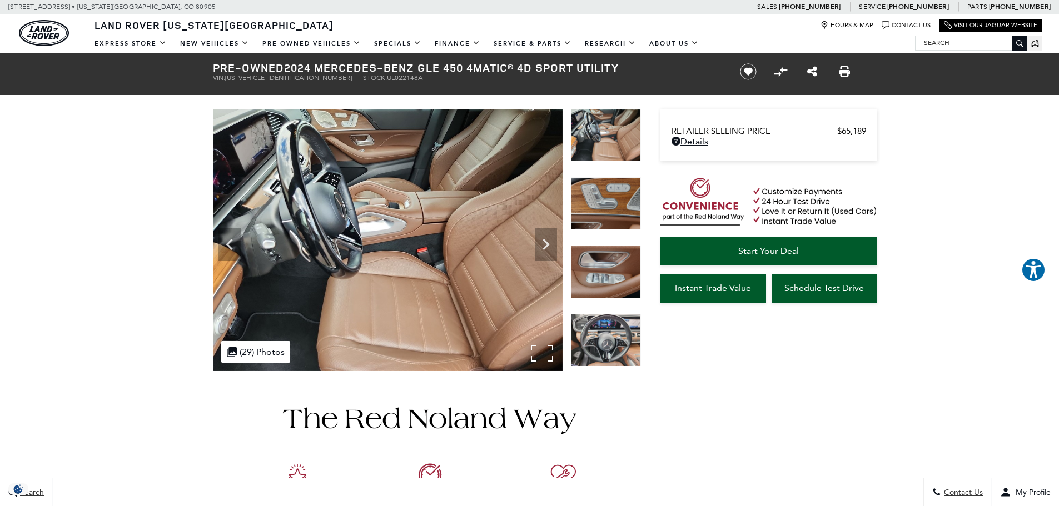
click at [217, 245] on img at bounding box center [388, 240] width 350 height 262
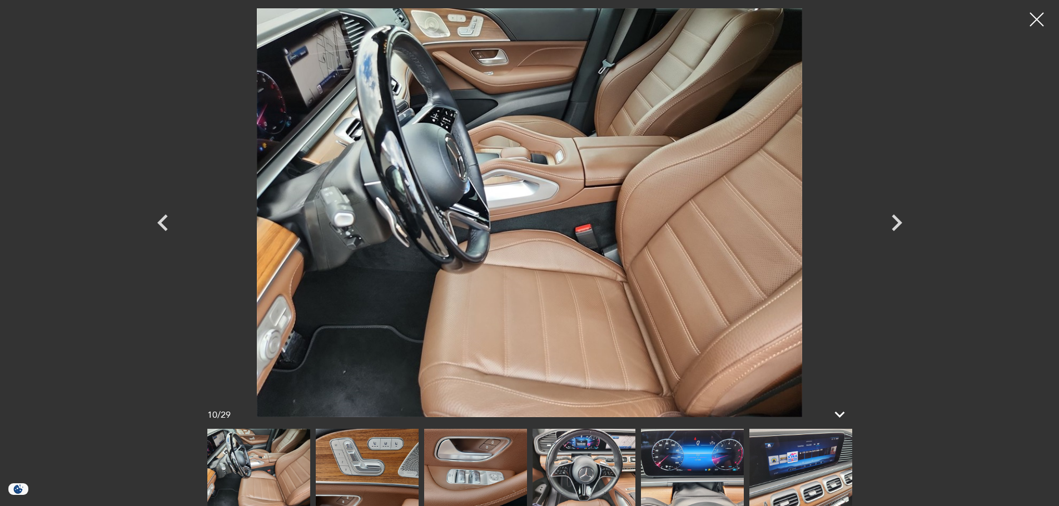
click at [151, 224] on icon "Previous" at bounding box center [162, 222] width 33 height 33
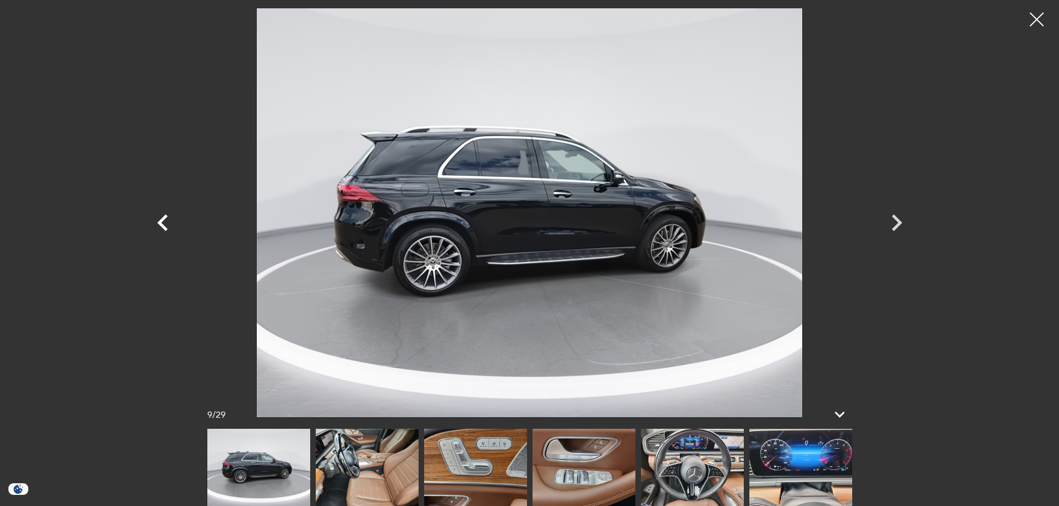
click at [151, 224] on icon "Previous" at bounding box center [162, 222] width 33 height 33
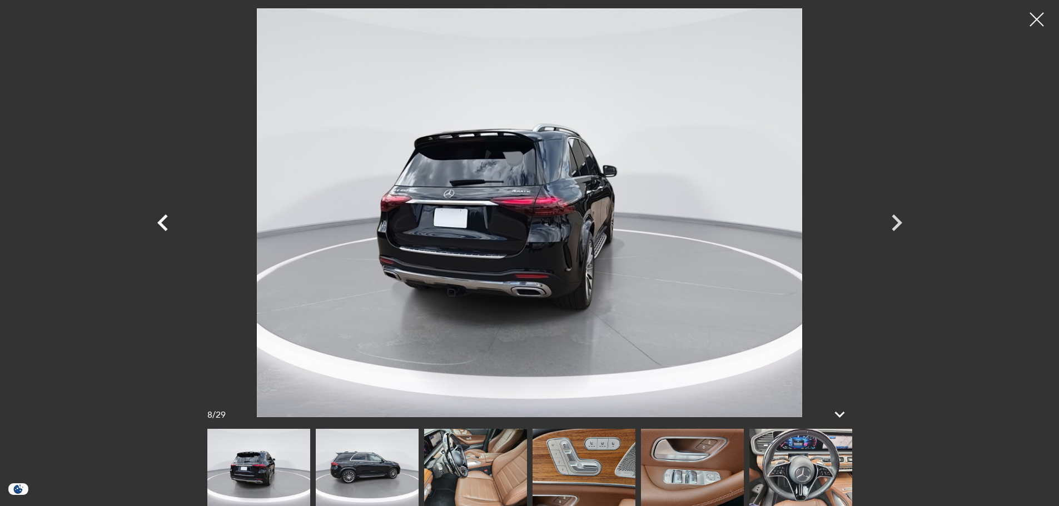
click at [151, 224] on icon "Previous" at bounding box center [162, 222] width 33 height 33
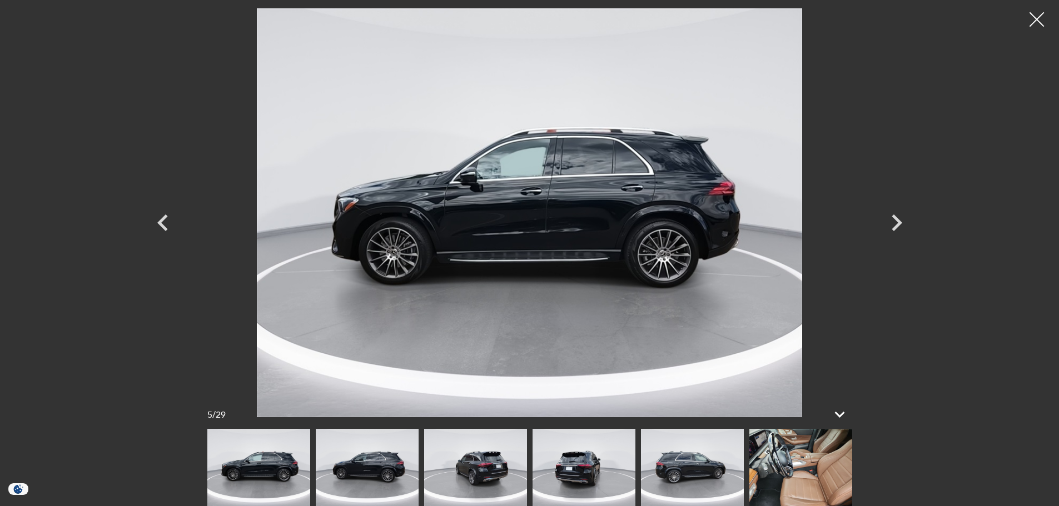
click at [1031, 16] on div at bounding box center [1036, 19] width 29 height 29
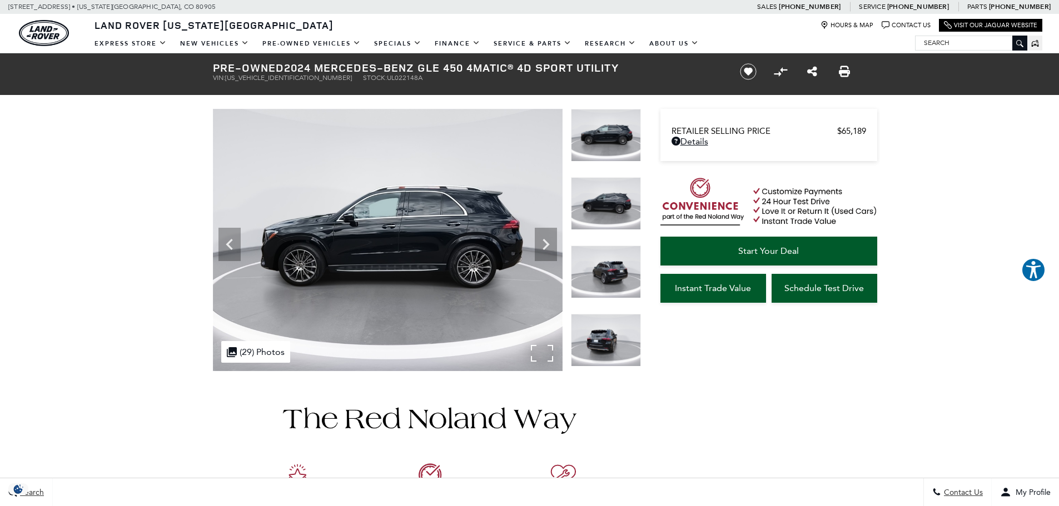
click at [217, 228] on img at bounding box center [388, 240] width 350 height 262
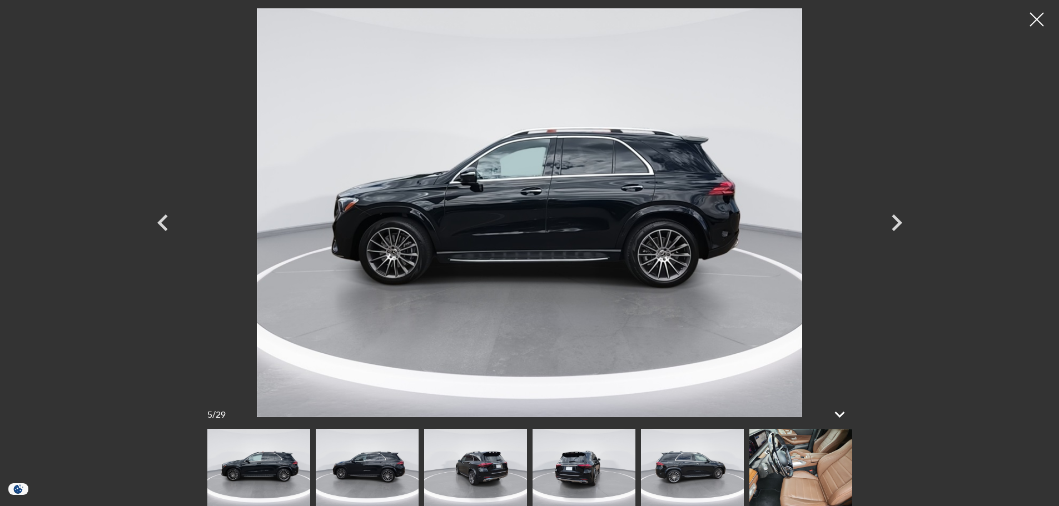
click at [163, 225] on icon "Previous" at bounding box center [162, 222] width 33 height 33
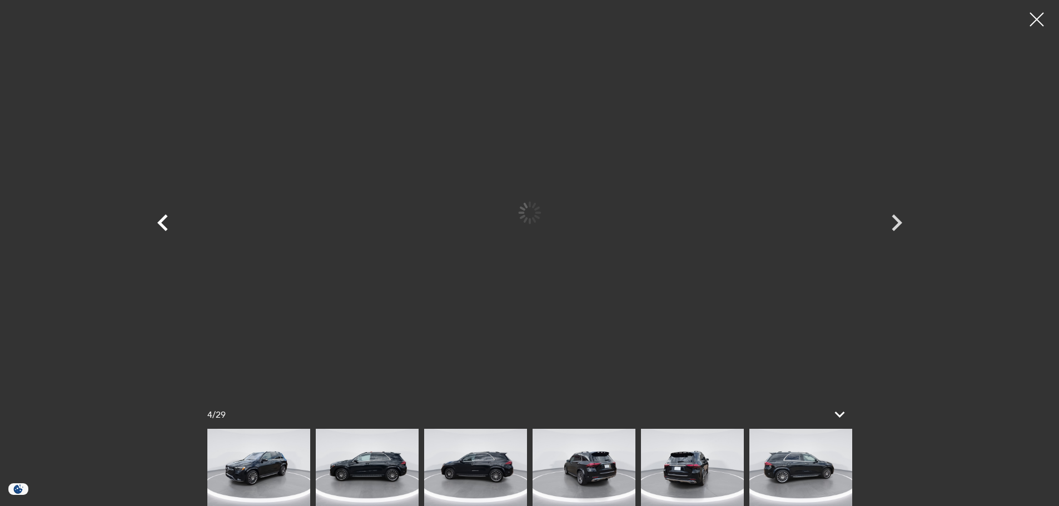
click at [163, 225] on icon "Previous" at bounding box center [162, 222] width 33 height 33
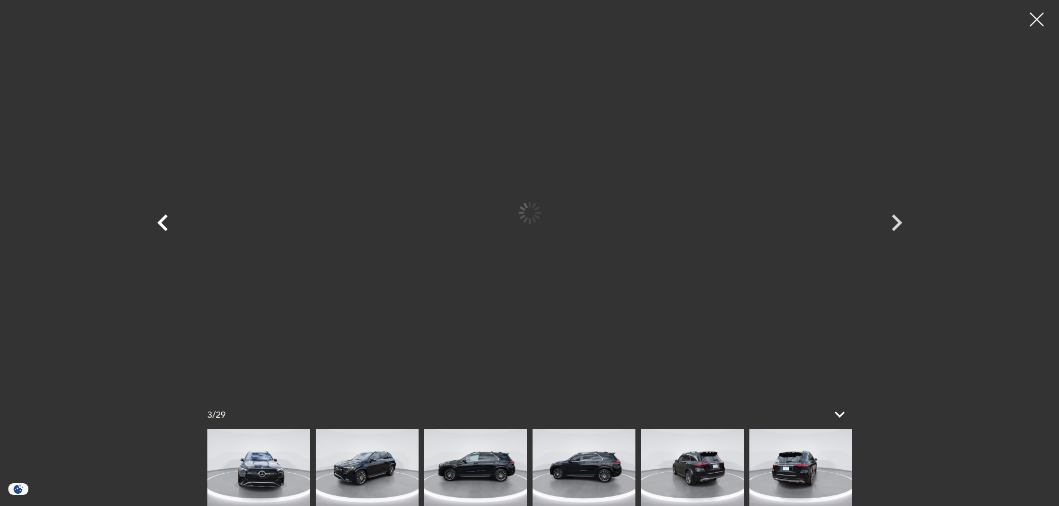
click at [163, 225] on icon "Previous" at bounding box center [162, 222] width 33 height 33
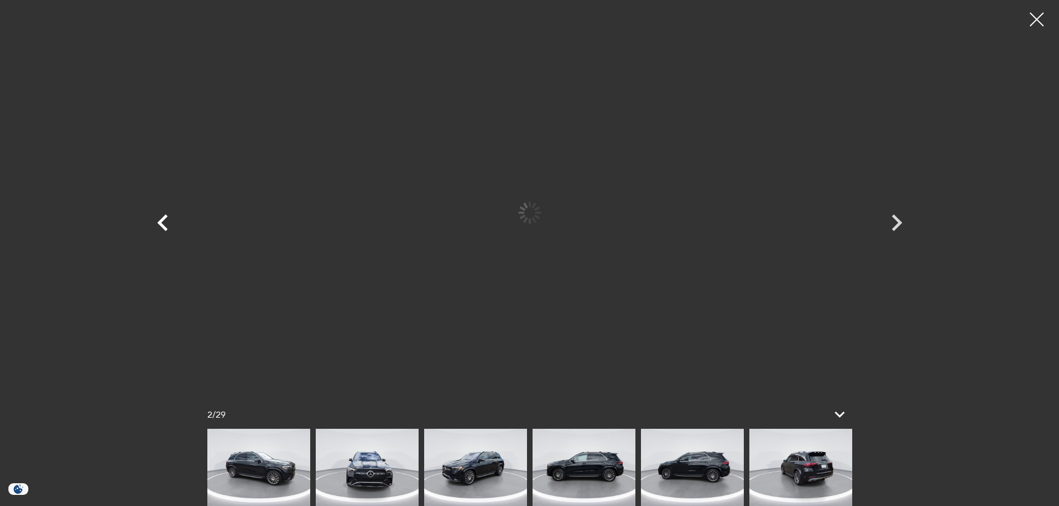
click at [163, 225] on icon "Previous" at bounding box center [162, 222] width 33 height 33
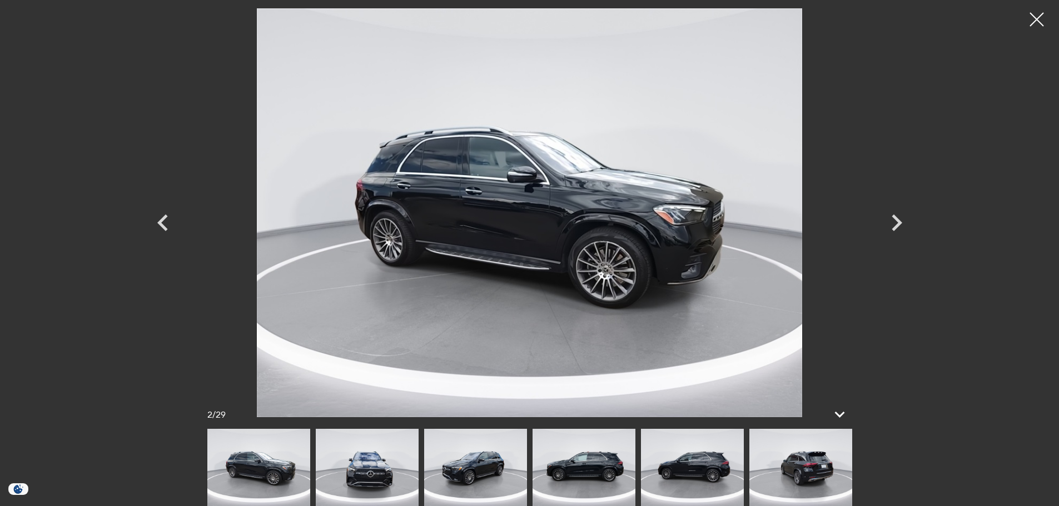
click at [389, 458] on img at bounding box center [367, 467] width 103 height 77
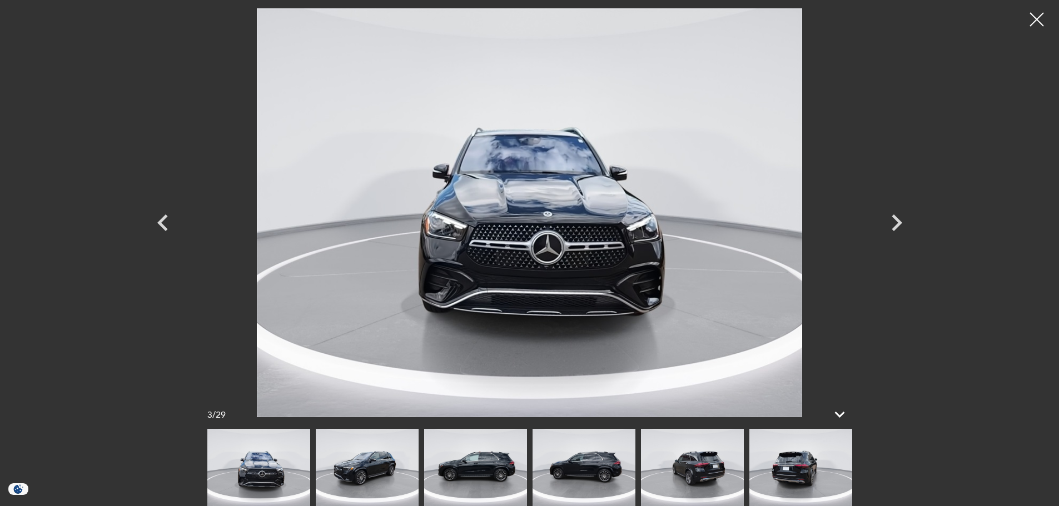
drag, startPoint x: 584, startPoint y: 192, endPoint x: 571, endPoint y: 177, distance: 19.3
click at [463, 442] on img at bounding box center [475, 467] width 103 height 77
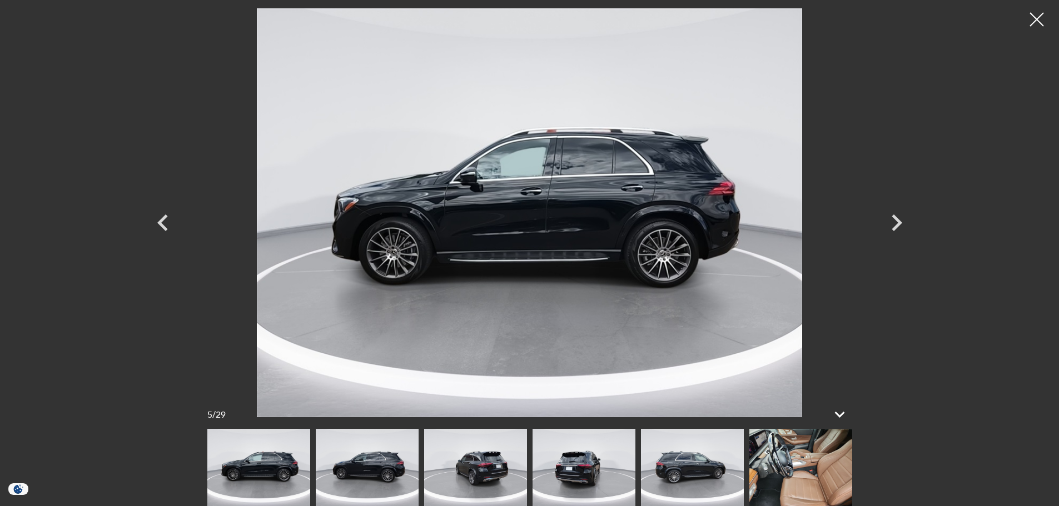
click at [458, 467] on img at bounding box center [475, 467] width 103 height 77
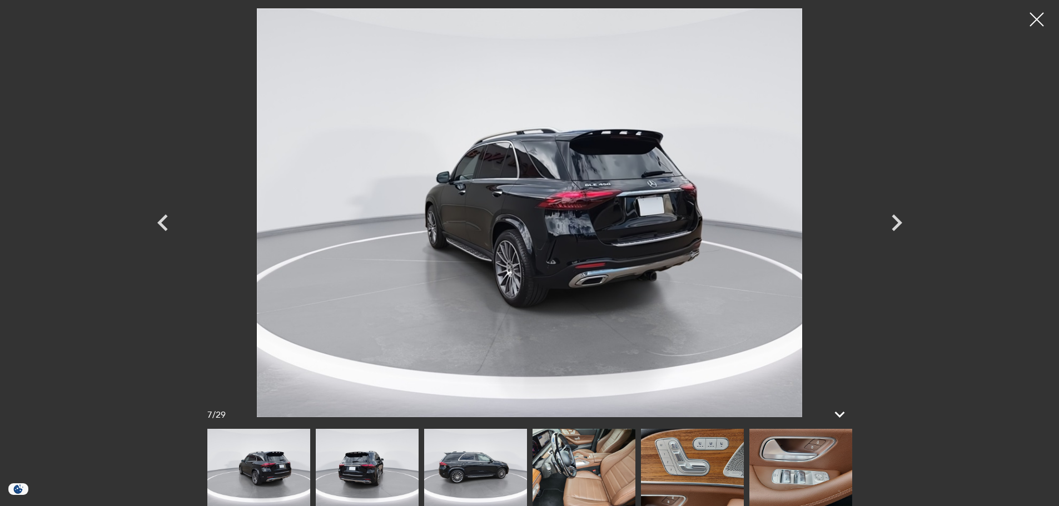
click at [476, 457] on img at bounding box center [475, 467] width 103 height 77
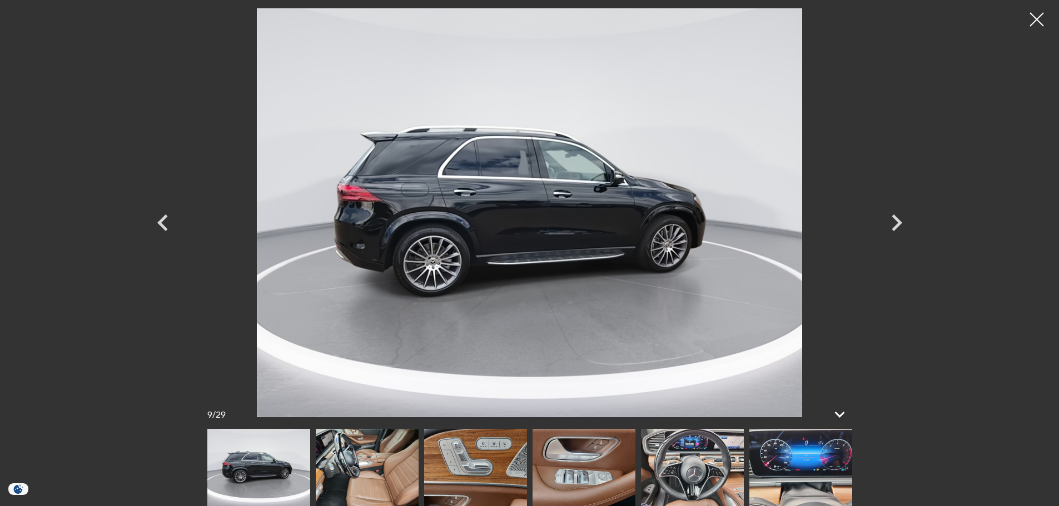
click at [367, 457] on img at bounding box center [367, 467] width 103 height 77
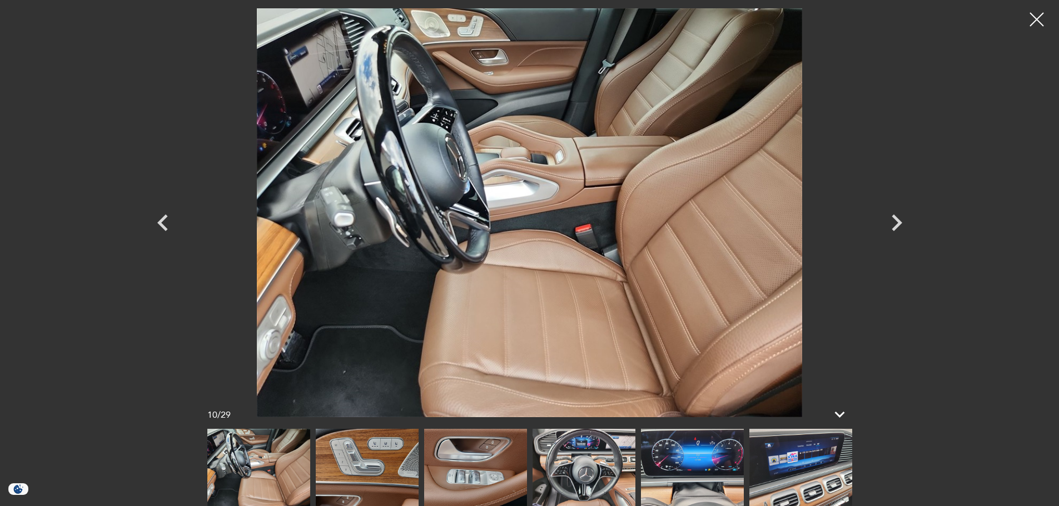
click at [585, 476] on img at bounding box center [584, 467] width 103 height 77
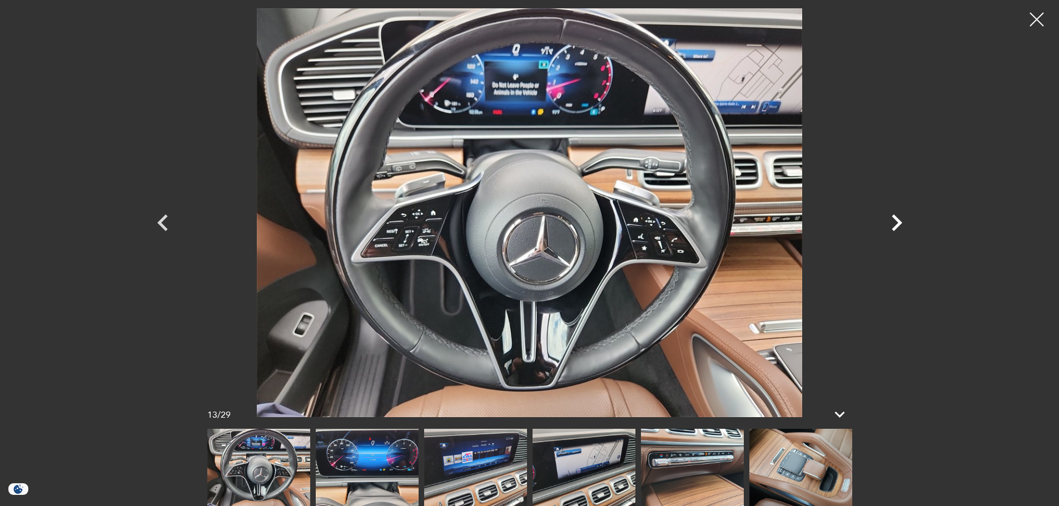
click at [884, 218] on icon "Next" at bounding box center [896, 222] width 33 height 33
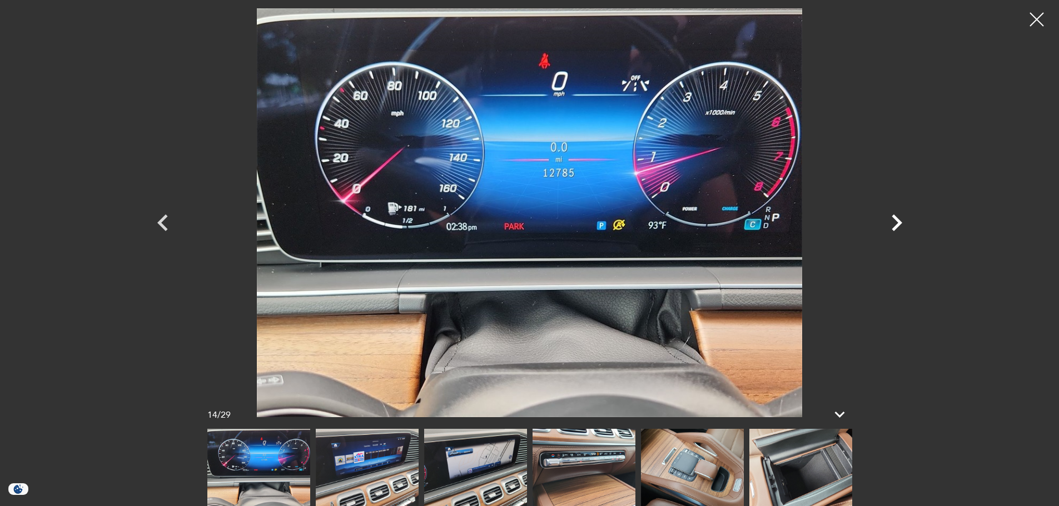
click at [884, 218] on icon "Next" at bounding box center [896, 222] width 33 height 33
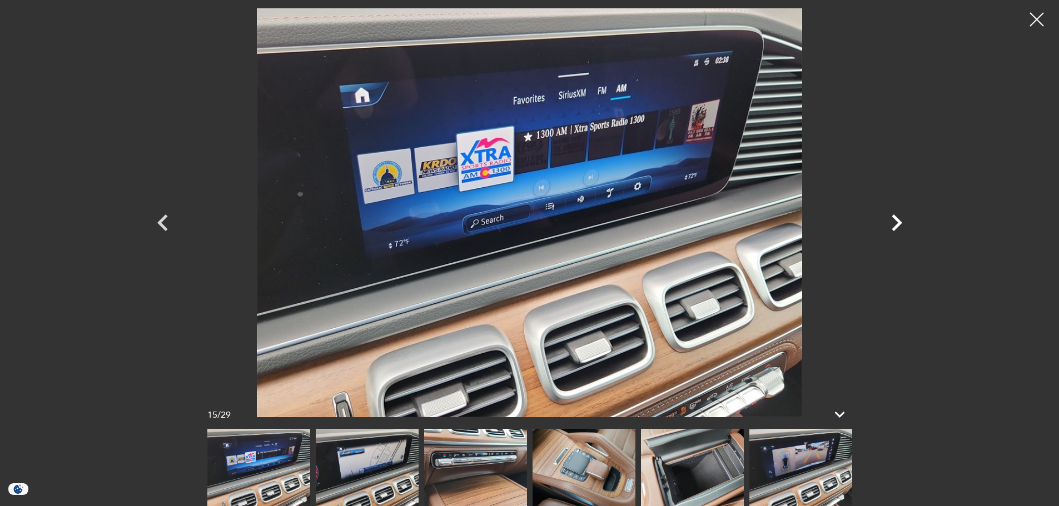
click at [884, 218] on icon "Next" at bounding box center [896, 222] width 33 height 33
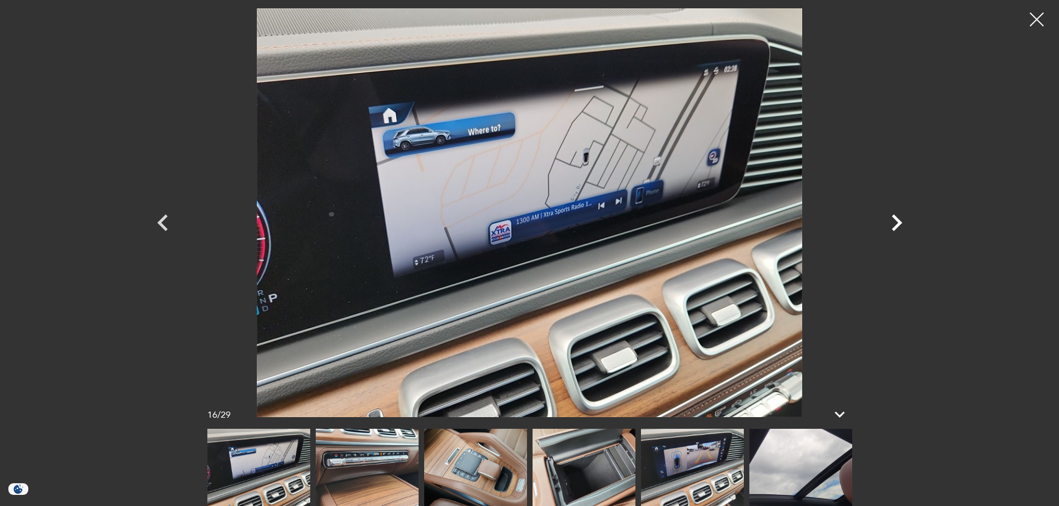
click at [884, 218] on icon "Next" at bounding box center [896, 222] width 33 height 33
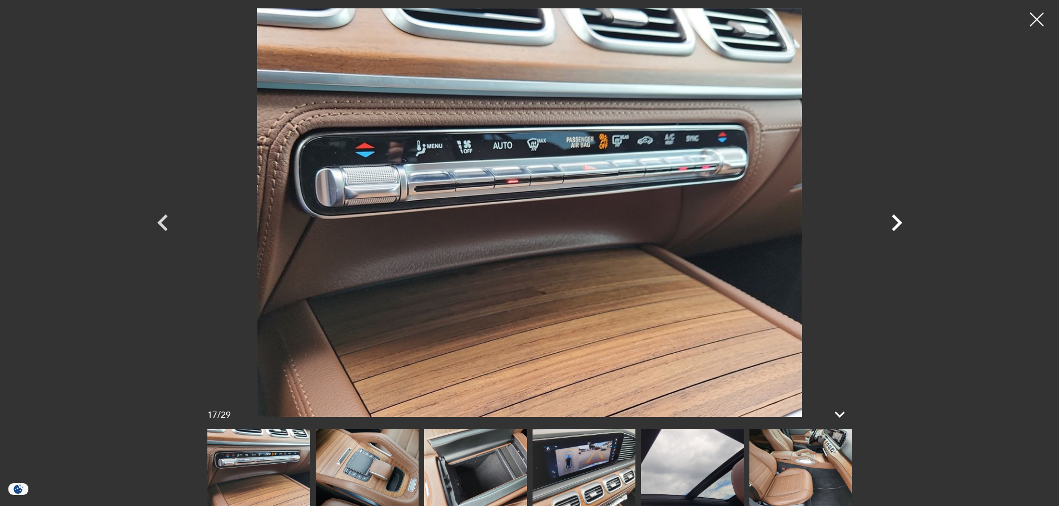
click at [884, 218] on icon "Next" at bounding box center [896, 222] width 33 height 33
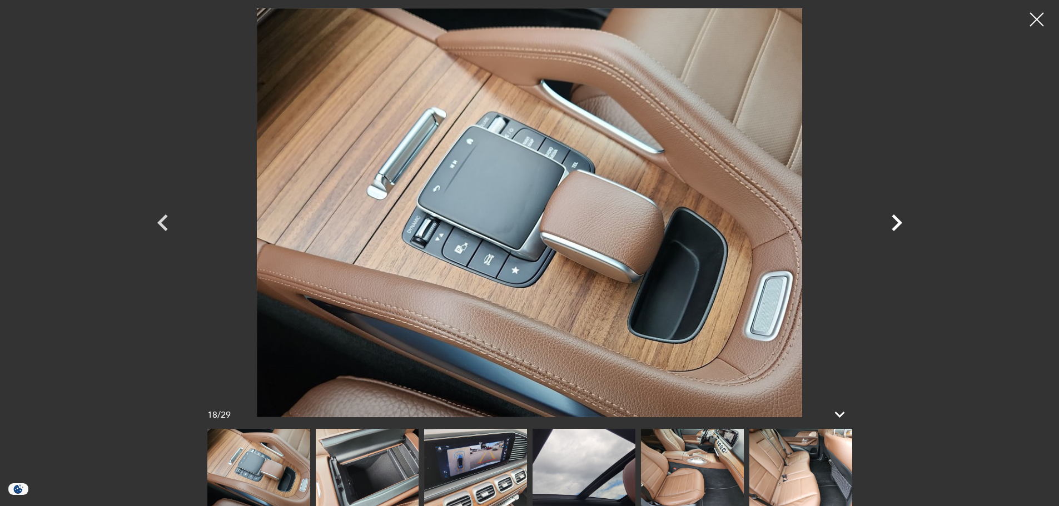
click at [884, 218] on icon "Next" at bounding box center [896, 222] width 33 height 33
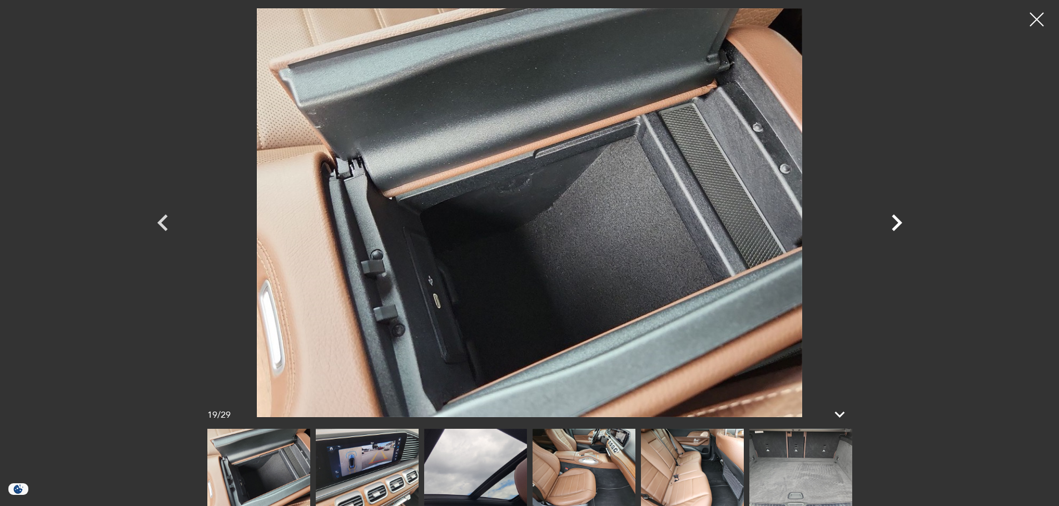
click at [884, 218] on icon "Next" at bounding box center [896, 222] width 33 height 33
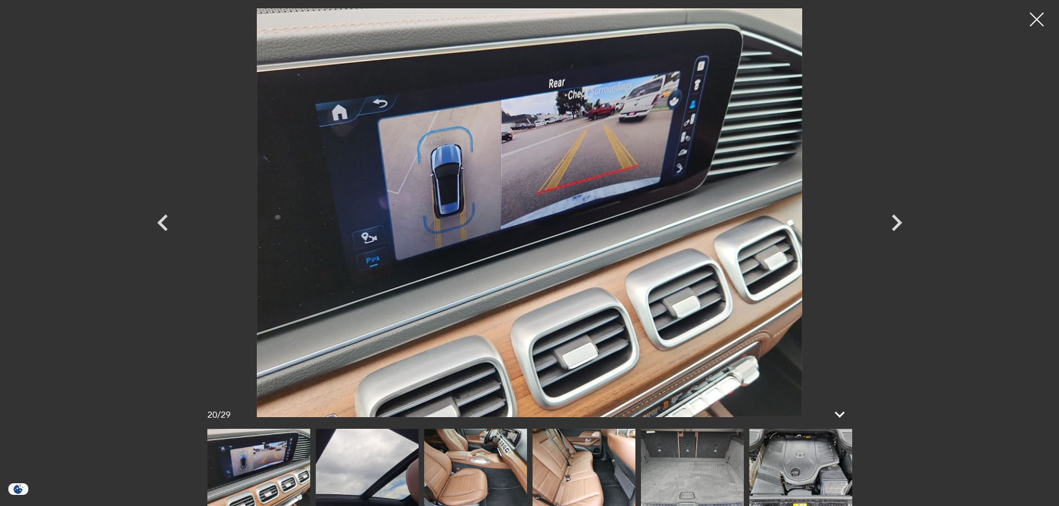
click at [389, 476] on img at bounding box center [367, 467] width 103 height 77
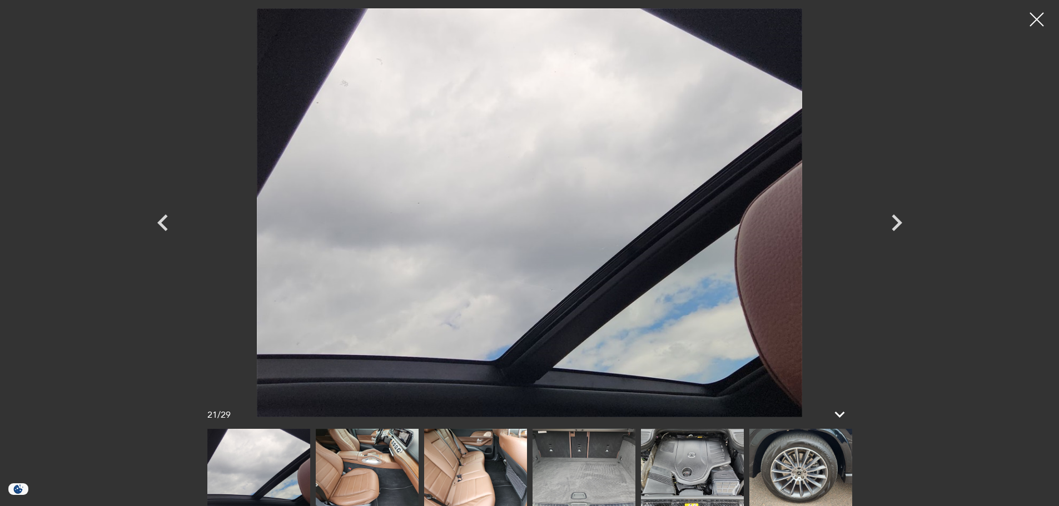
click at [370, 456] on img at bounding box center [367, 467] width 103 height 77
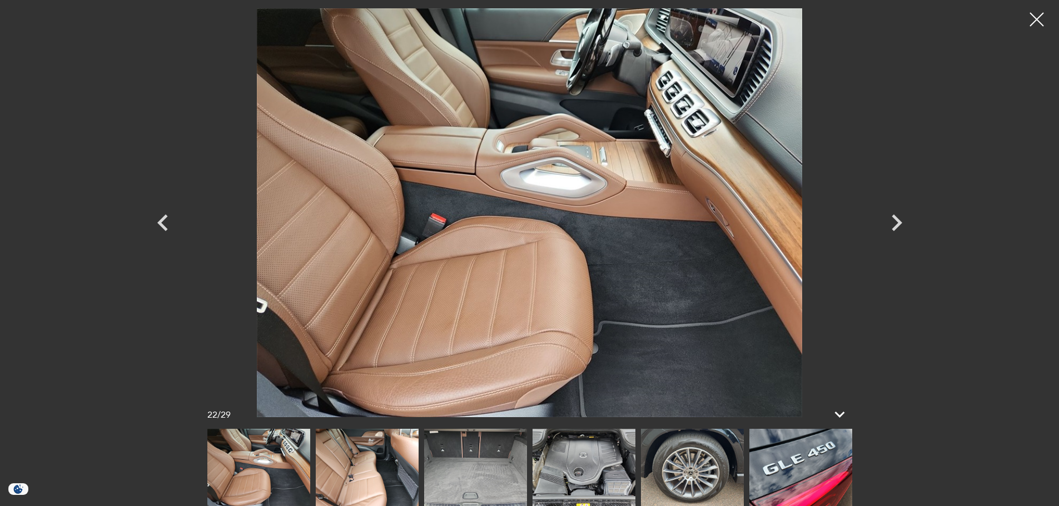
click at [381, 452] on img at bounding box center [367, 467] width 103 height 77
